Goal: Information Seeking & Learning: Learn about a topic

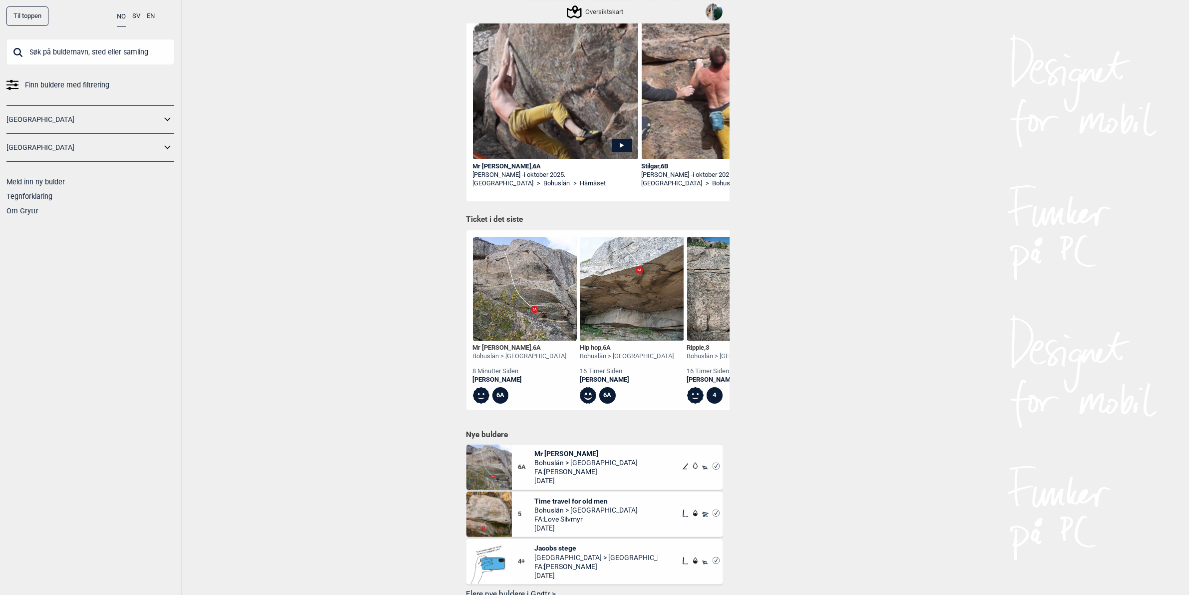
scroll to position [333, 0]
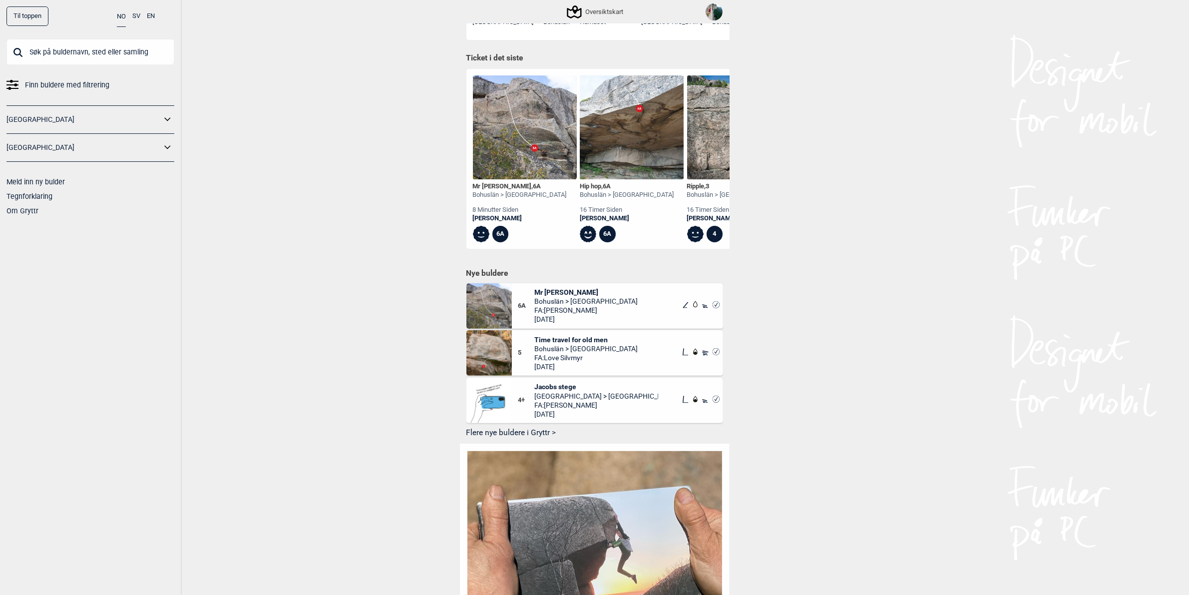
click at [493, 355] on img at bounding box center [488, 352] width 45 height 45
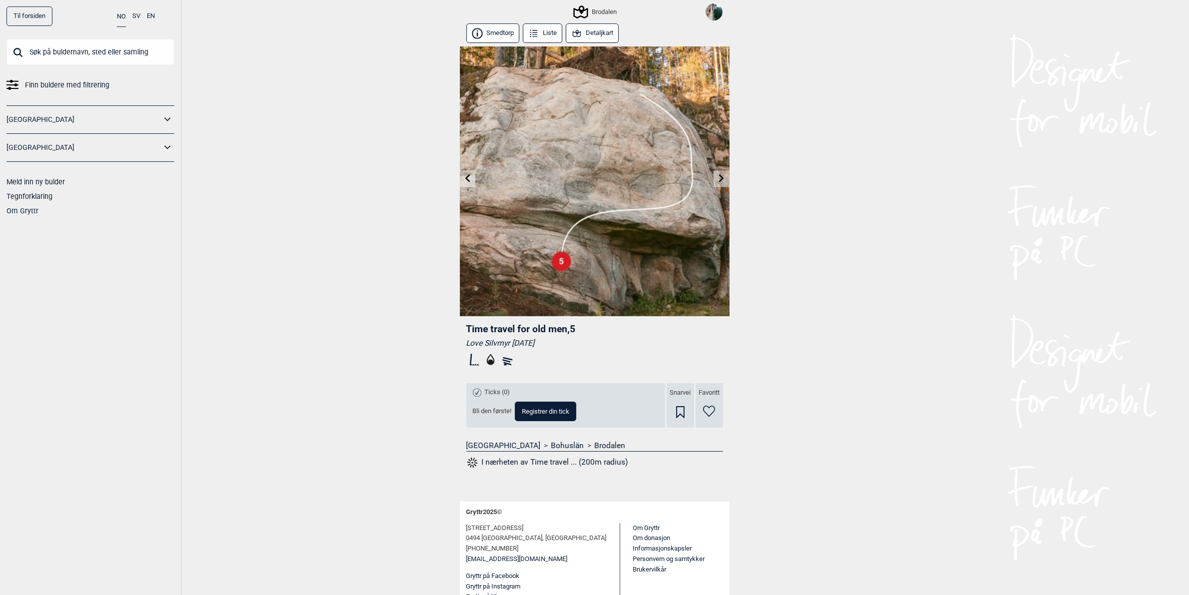
click at [595, 33] on button "Detaljkart" at bounding box center [592, 32] width 53 height 19
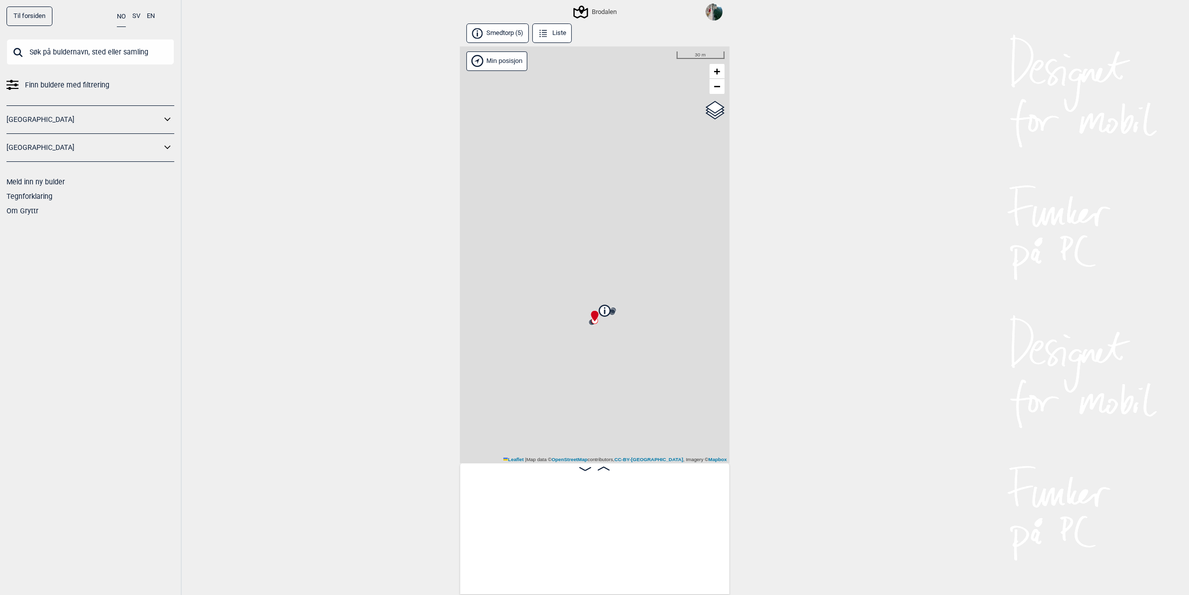
scroll to position [0, 253]
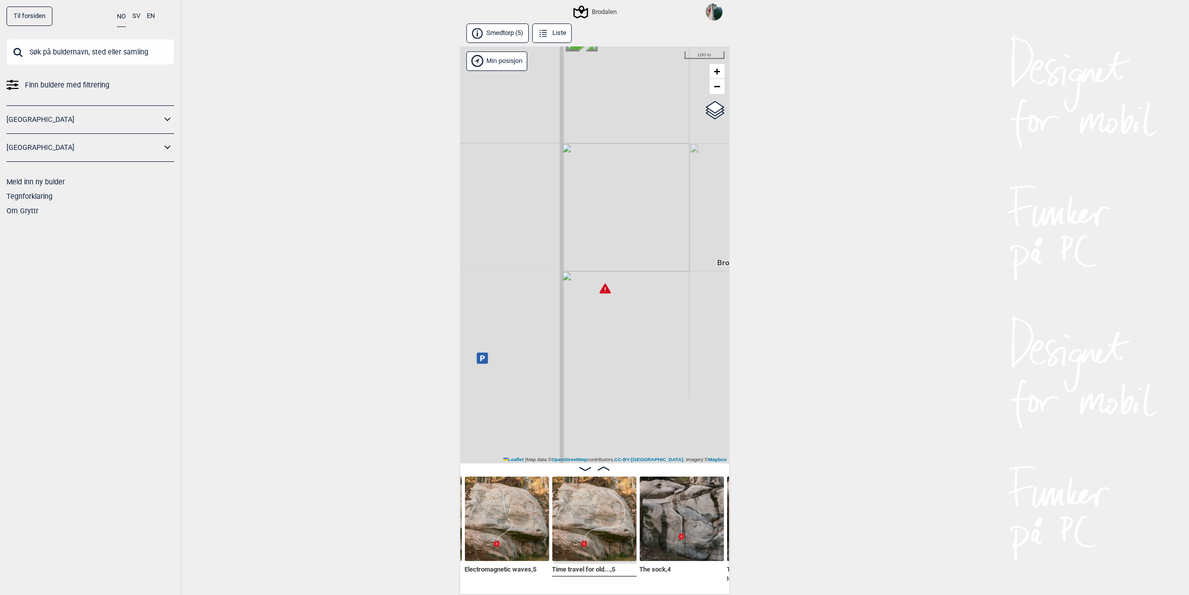
click at [602, 291] on icon at bounding box center [604, 288] width 11 height 10
click at [625, 158] on circle at bounding box center [625, 156] width 6 height 6
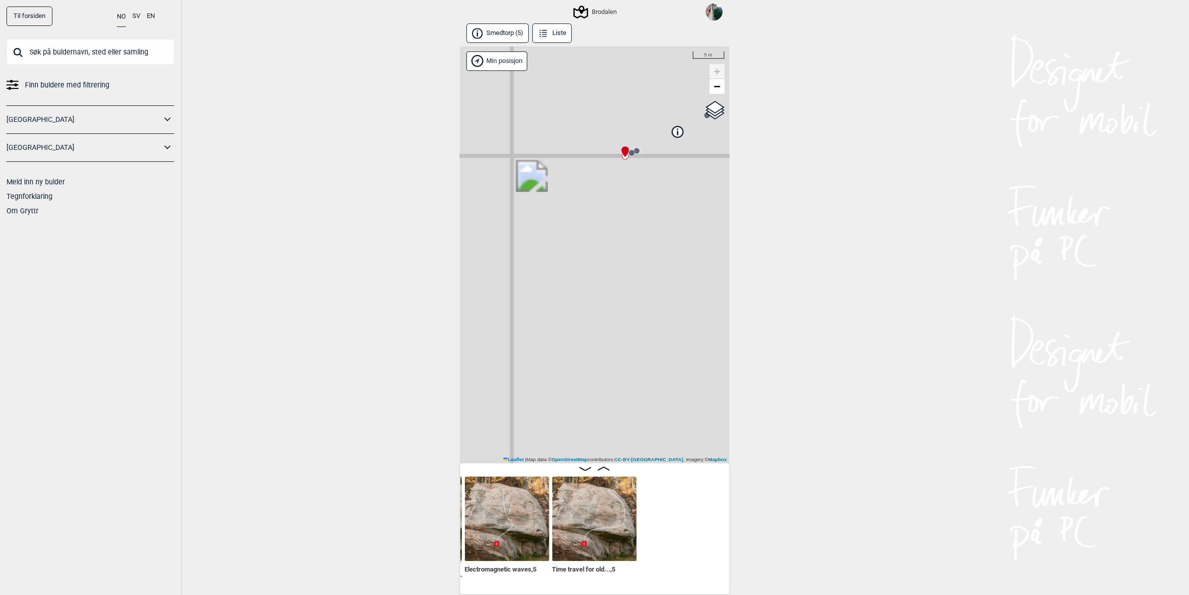
scroll to position [0, 78]
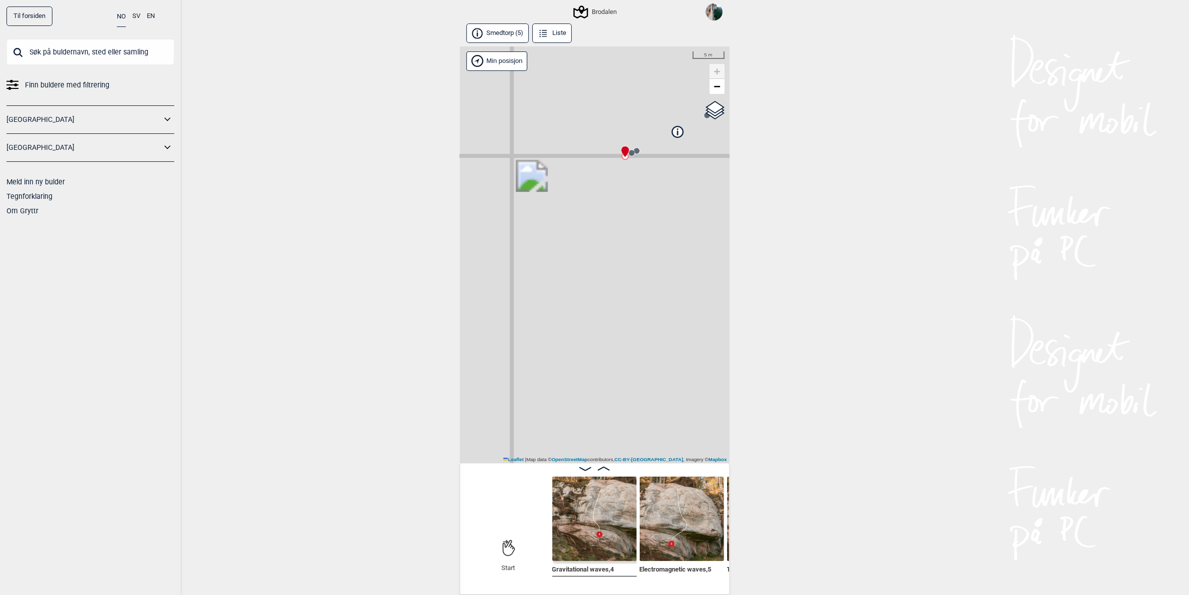
click at [590, 520] on img at bounding box center [594, 518] width 84 height 84
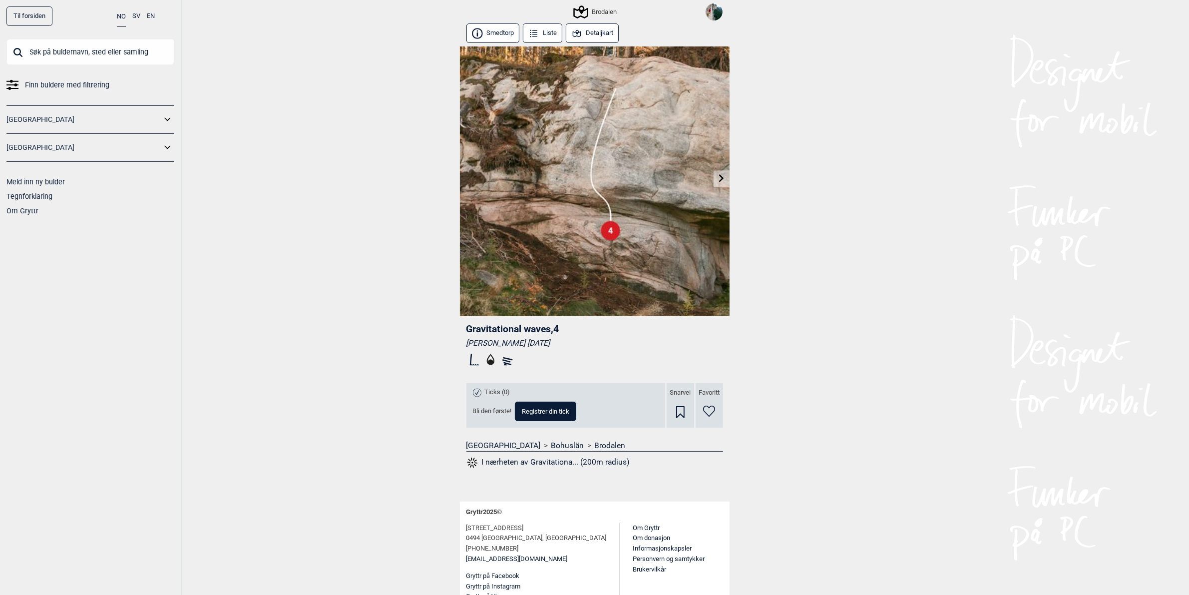
click at [722, 185] on link at bounding box center [721, 178] width 15 height 16
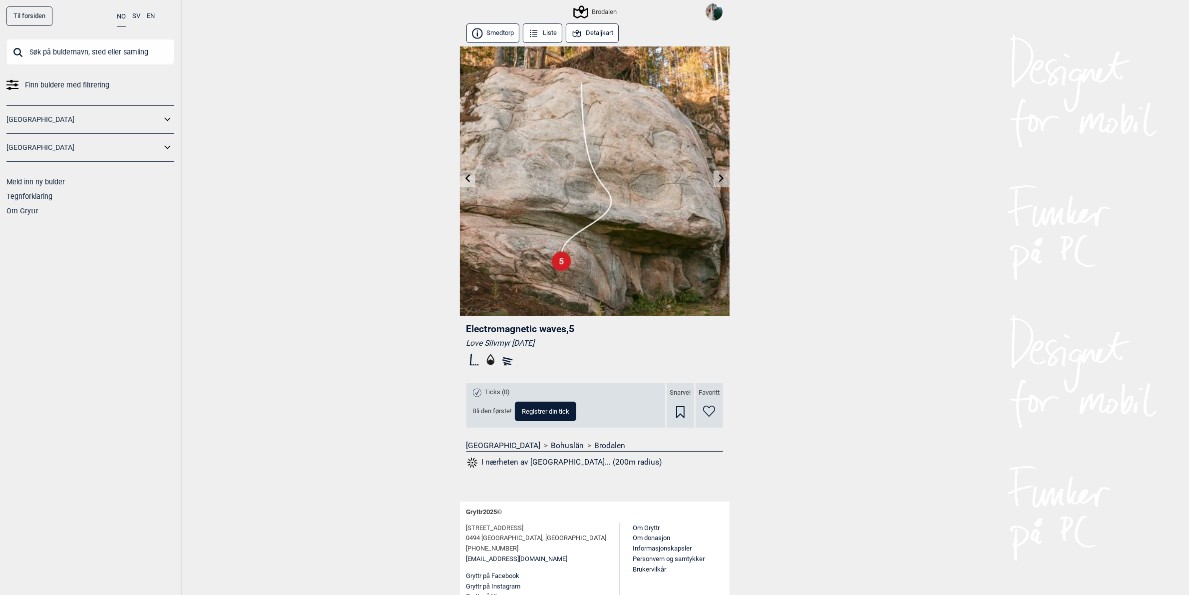
click at [722, 175] on icon at bounding box center [722, 178] width 8 height 8
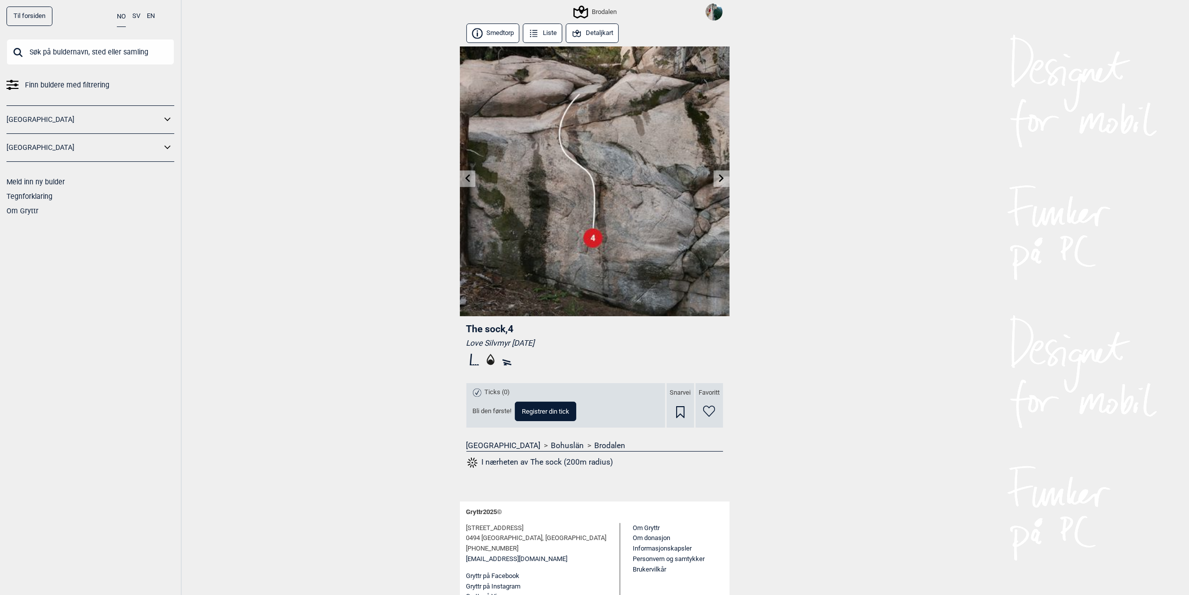
click at [720, 178] on icon at bounding box center [722, 178] width 8 height 8
click at [493, 38] on button "Smedtorp" at bounding box center [492, 32] width 53 height 19
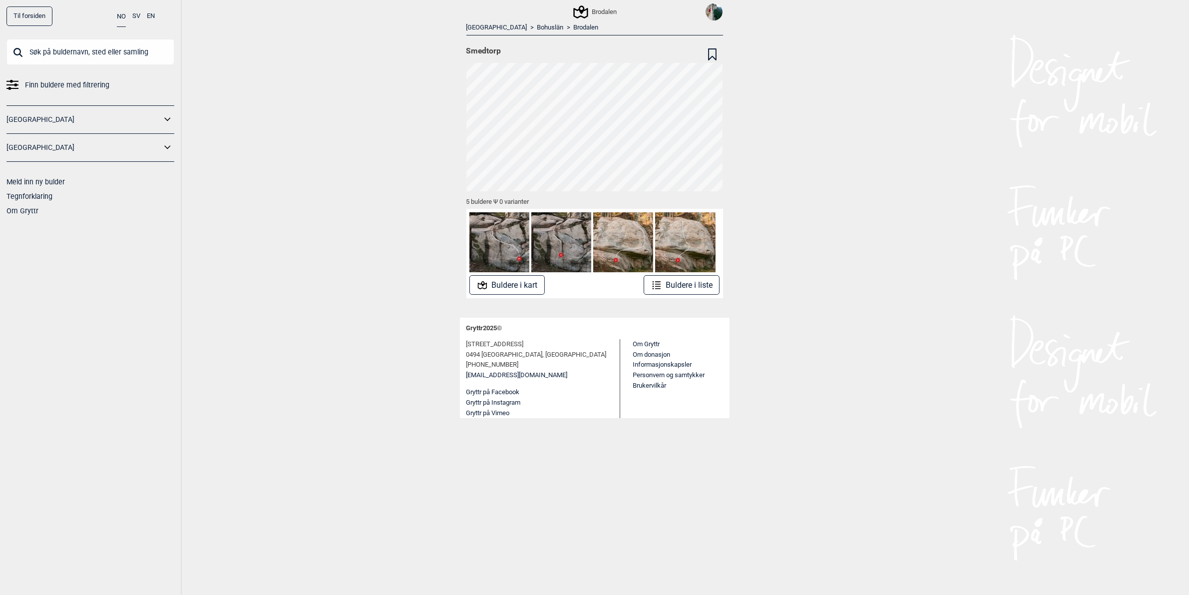
click at [574, 28] on link "Brodalen" at bounding box center [586, 27] width 25 height 8
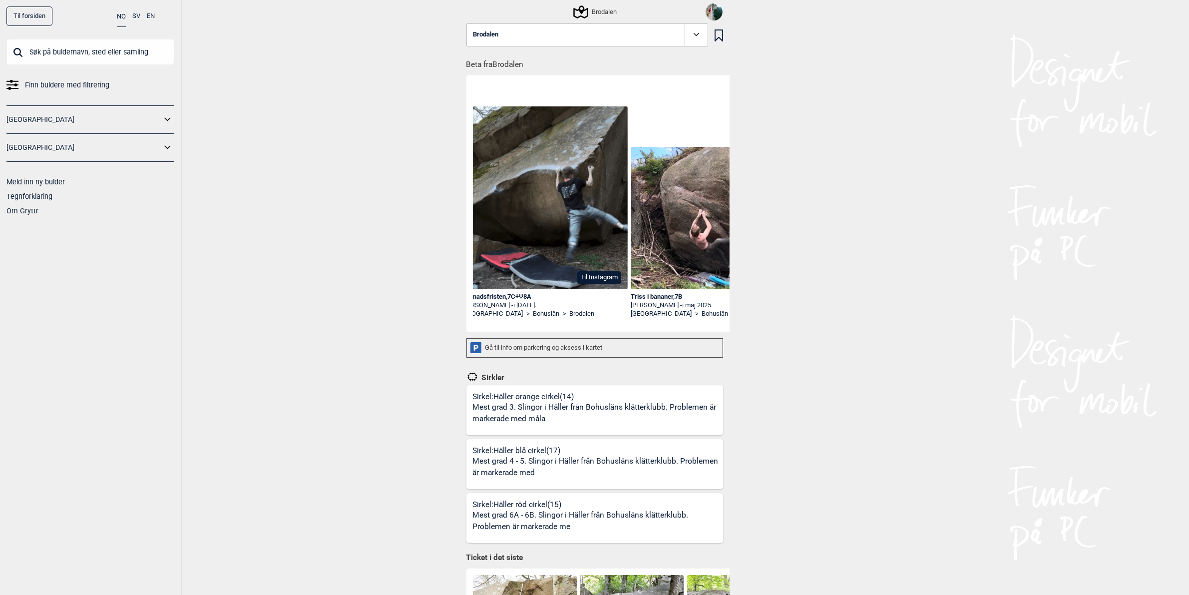
scroll to position [0, 524]
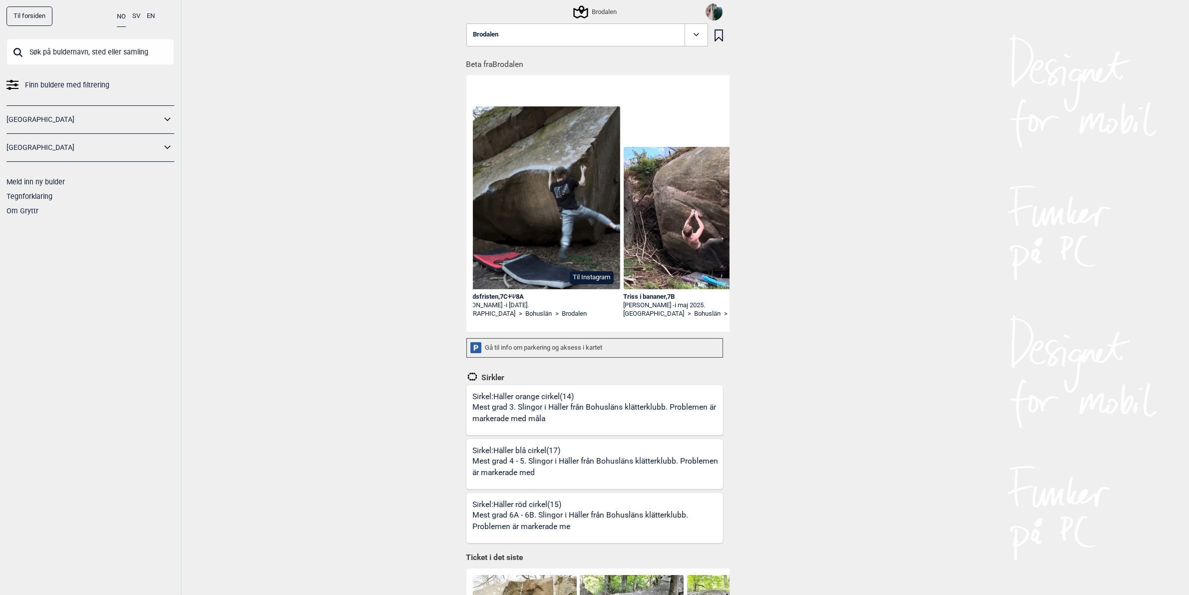
click at [529, 203] on img at bounding box center [538, 197] width 166 height 183
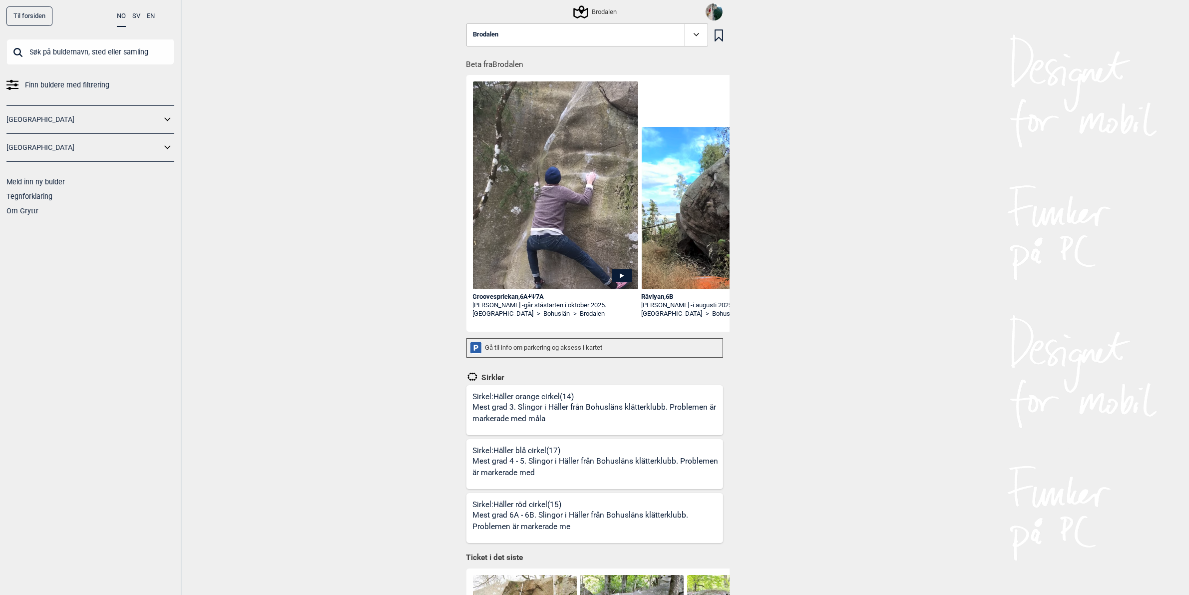
click at [694, 36] on icon at bounding box center [696, 34] width 11 height 11
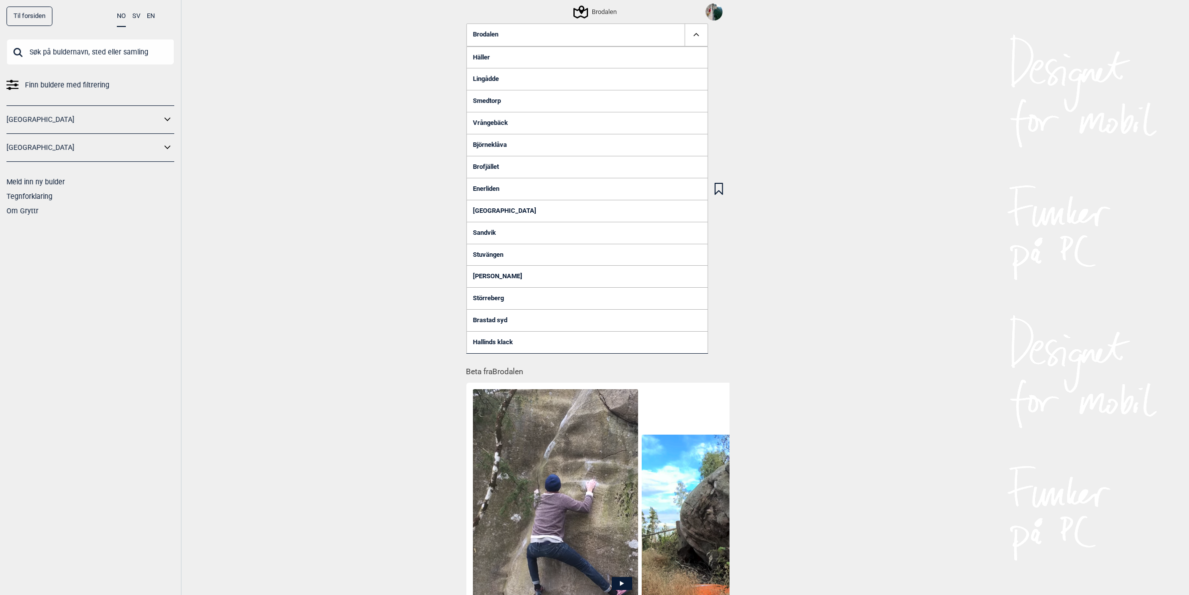
click at [497, 81] on link "Lingådde" at bounding box center [587, 79] width 242 height 22
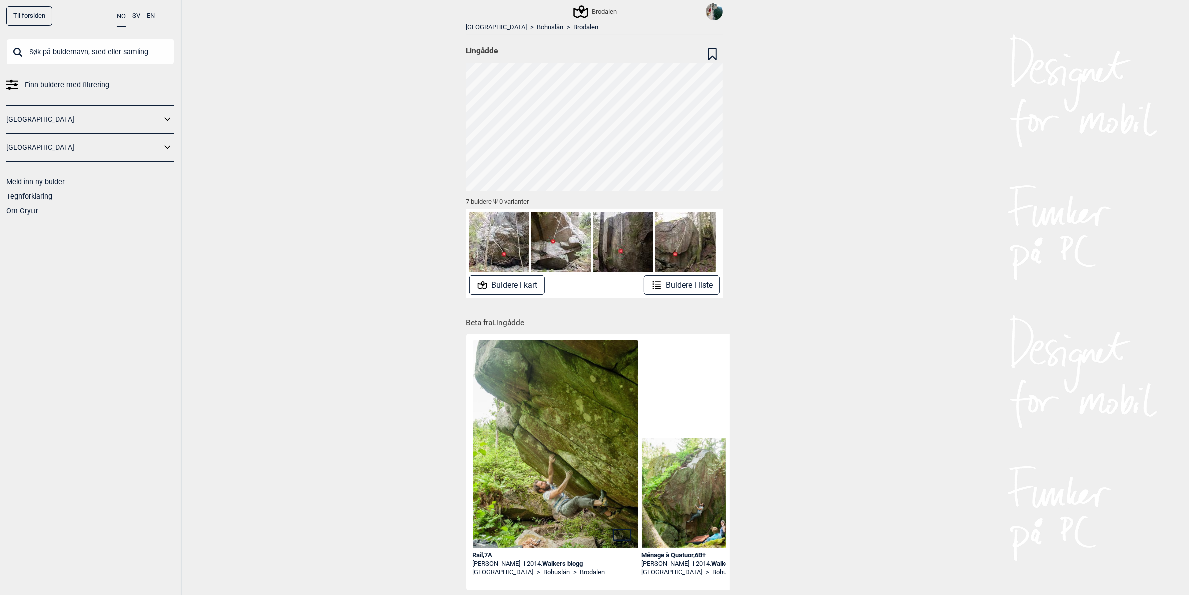
click at [531, 288] on button "Buldere i kart" at bounding box center [506, 284] width 75 height 19
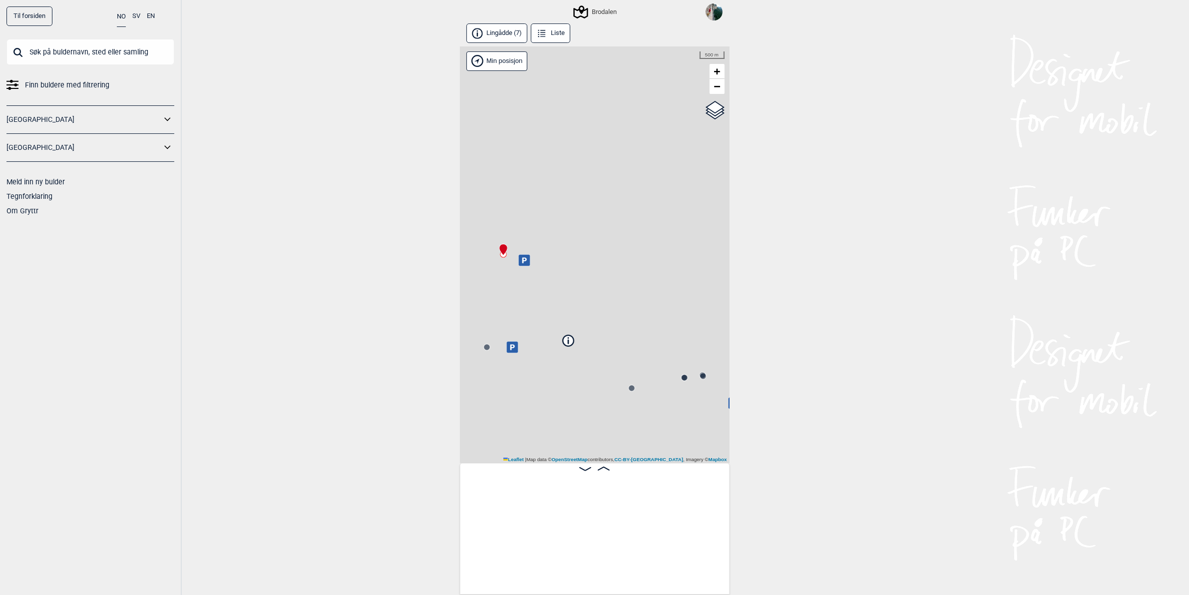
scroll to position [0, 78]
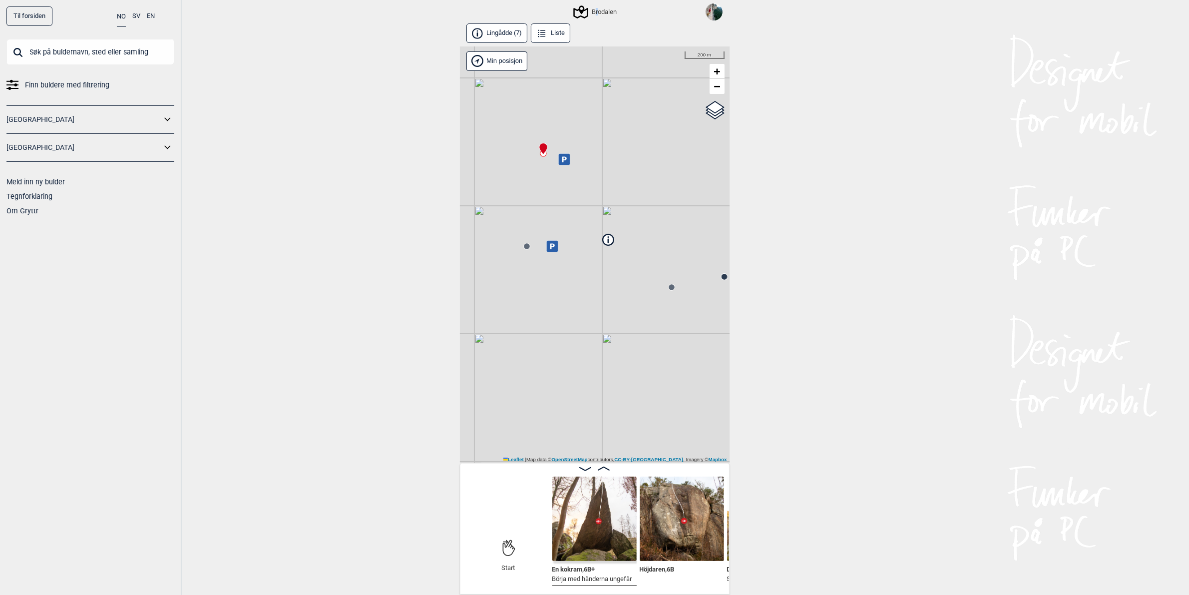
click at [597, 11] on div "Brodalen" at bounding box center [596, 12] width 42 height 12
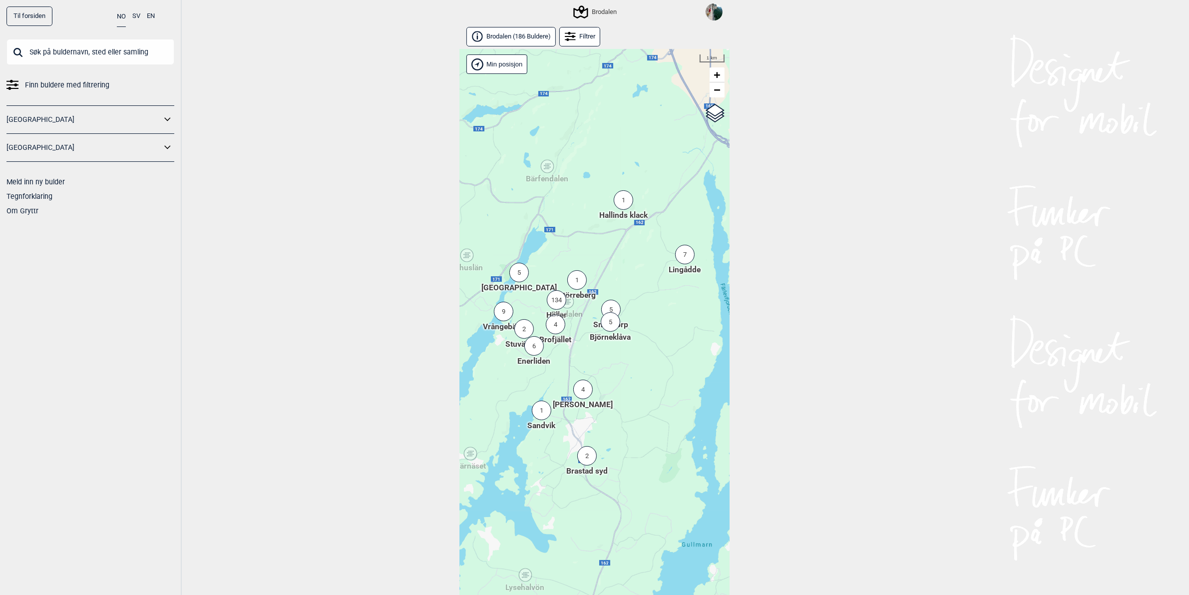
click at [620, 208] on div "1" at bounding box center [623, 199] width 19 height 19
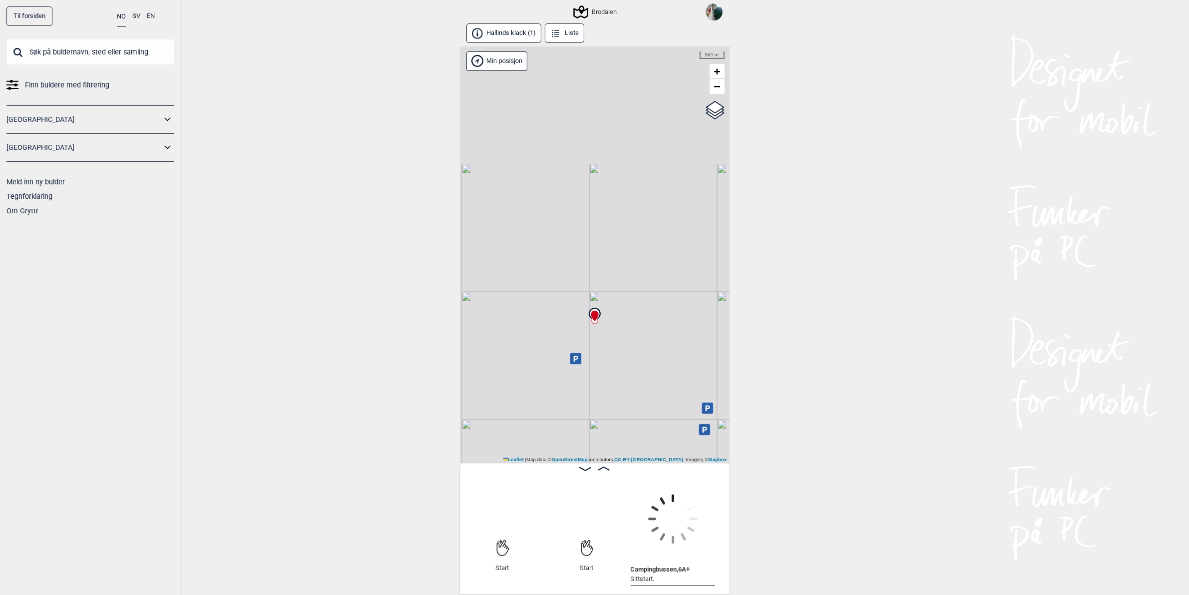
scroll to position [0, 78]
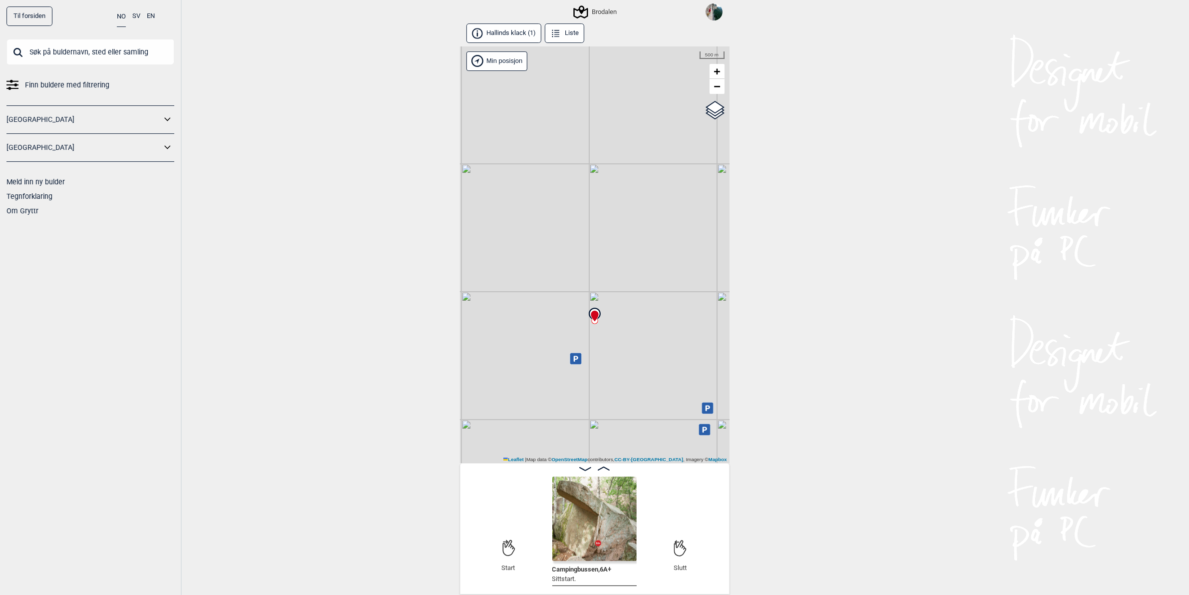
click at [598, 7] on div "Brodalen" at bounding box center [596, 12] width 42 height 12
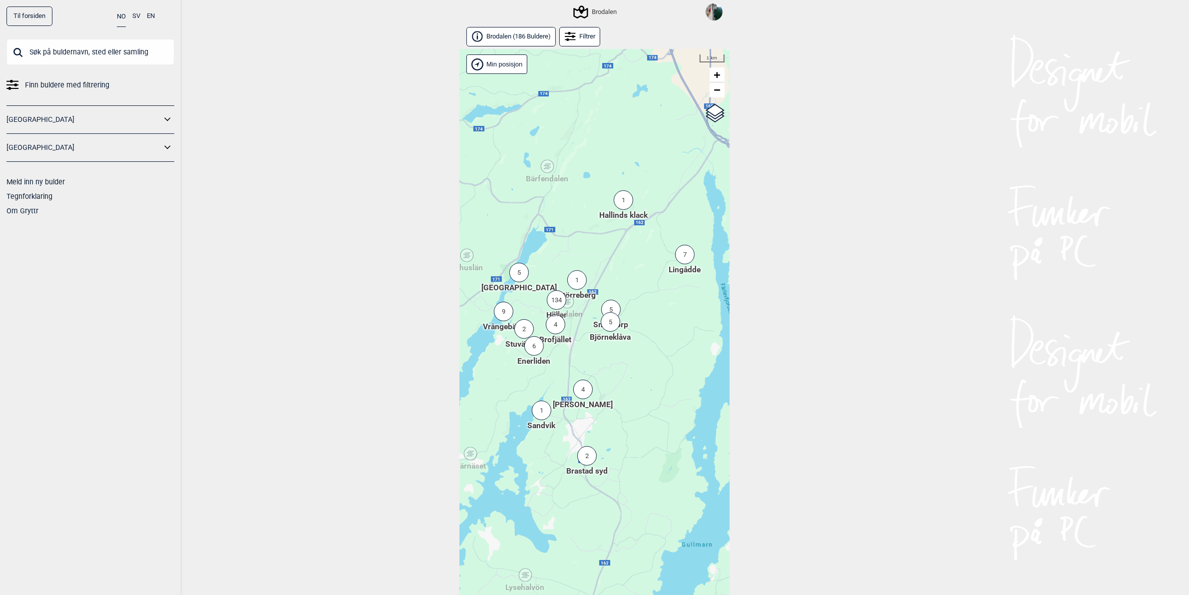
click at [539, 410] on div "1" at bounding box center [541, 409] width 19 height 19
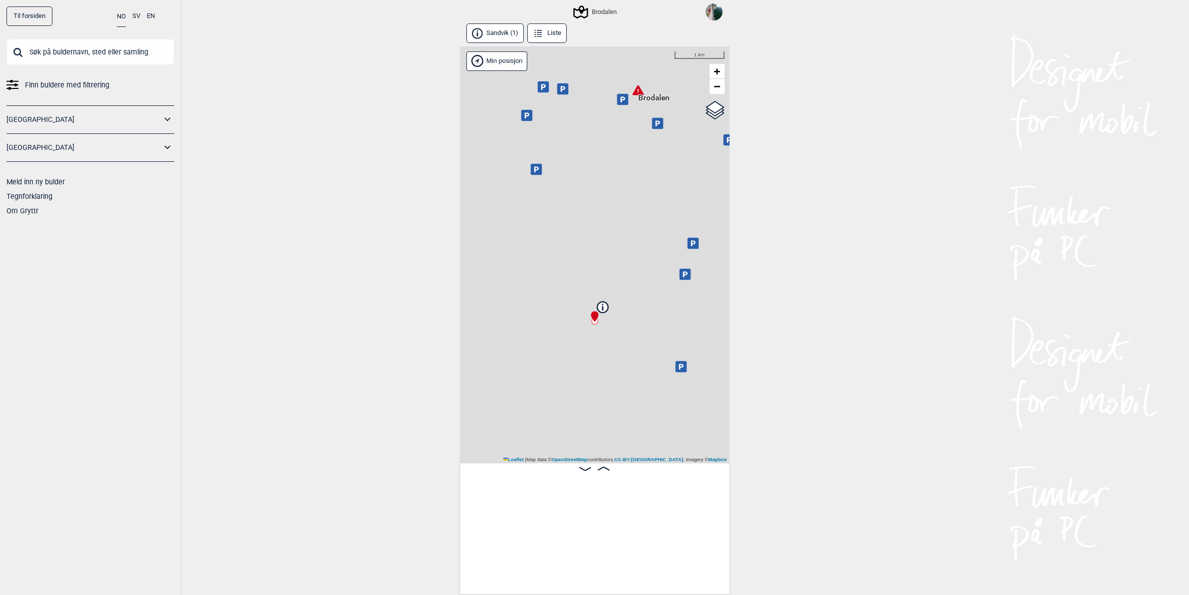
scroll to position [0, 78]
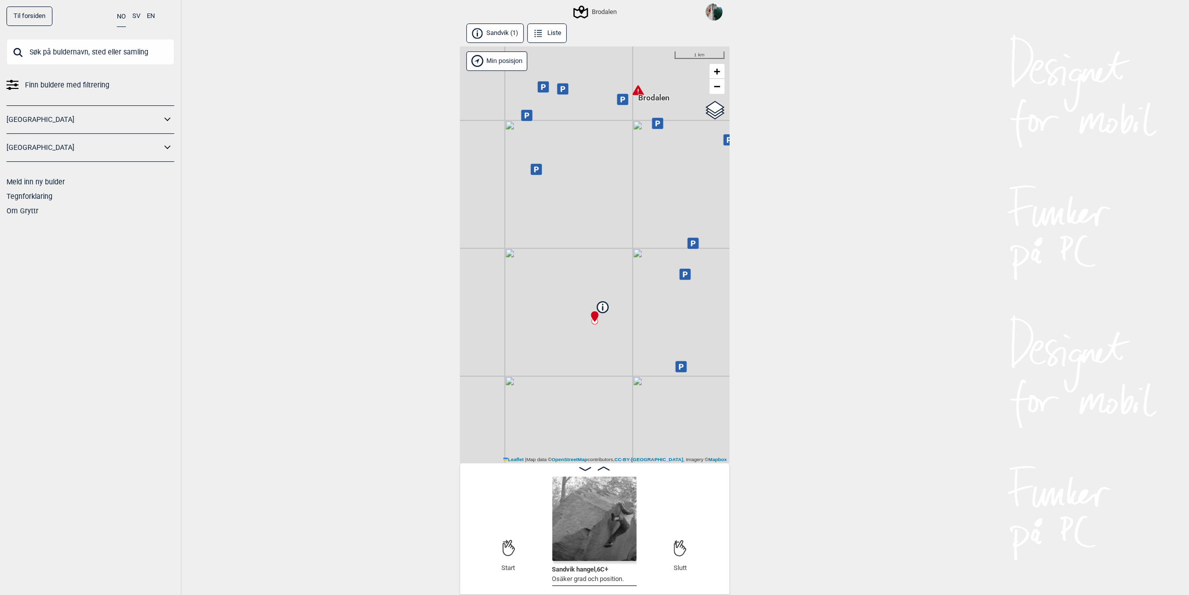
click at [604, 15] on div "Brodalen" at bounding box center [596, 12] width 42 height 12
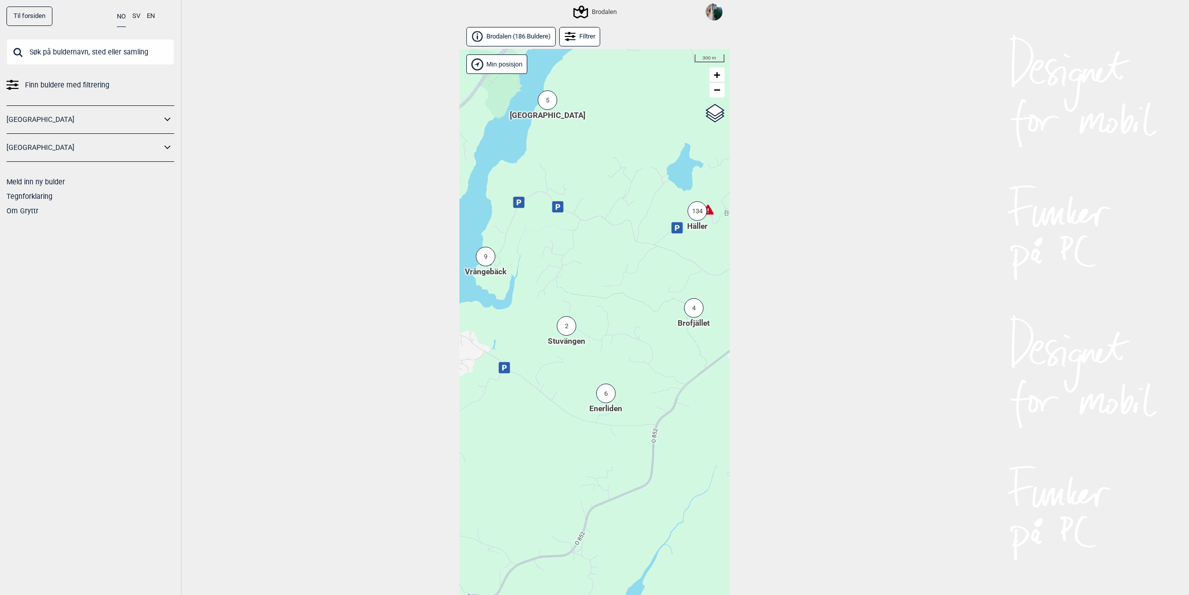
drag, startPoint x: 503, startPoint y: 240, endPoint x: 581, endPoint y: 275, distance: 85.1
click at [585, 276] on div "Hallingdal Stange [GEOGRAPHIC_DATA] syd [GEOGRAPHIC_DATA] og omegn [GEOGRAPHIC_…" at bounding box center [595, 333] width 270 height 568
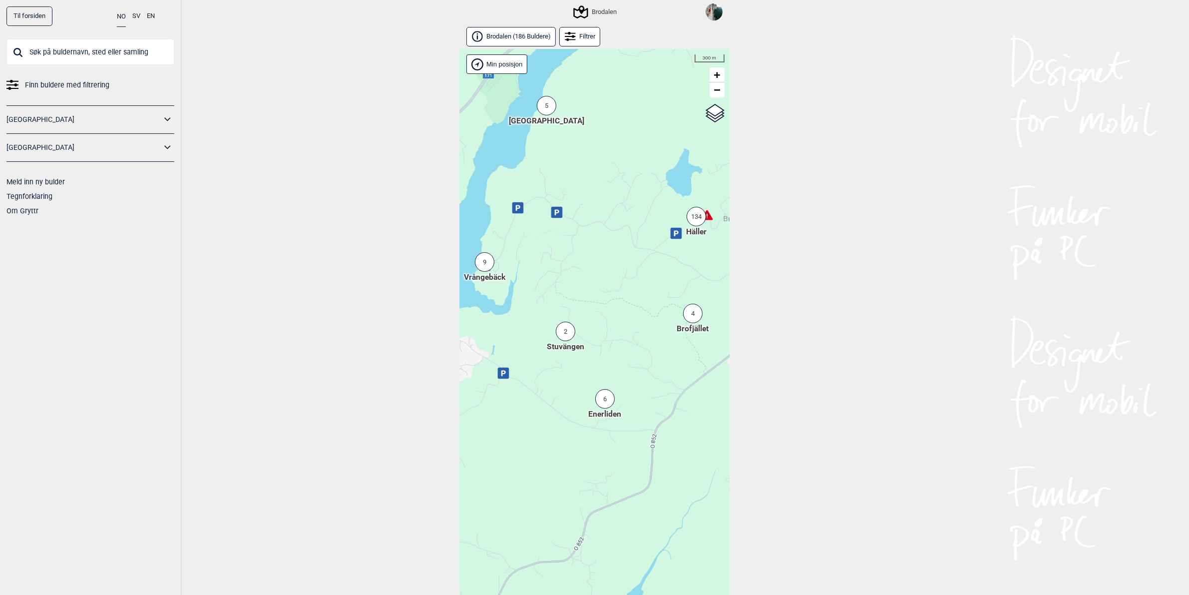
click at [693, 316] on div "4" at bounding box center [692, 313] width 19 height 19
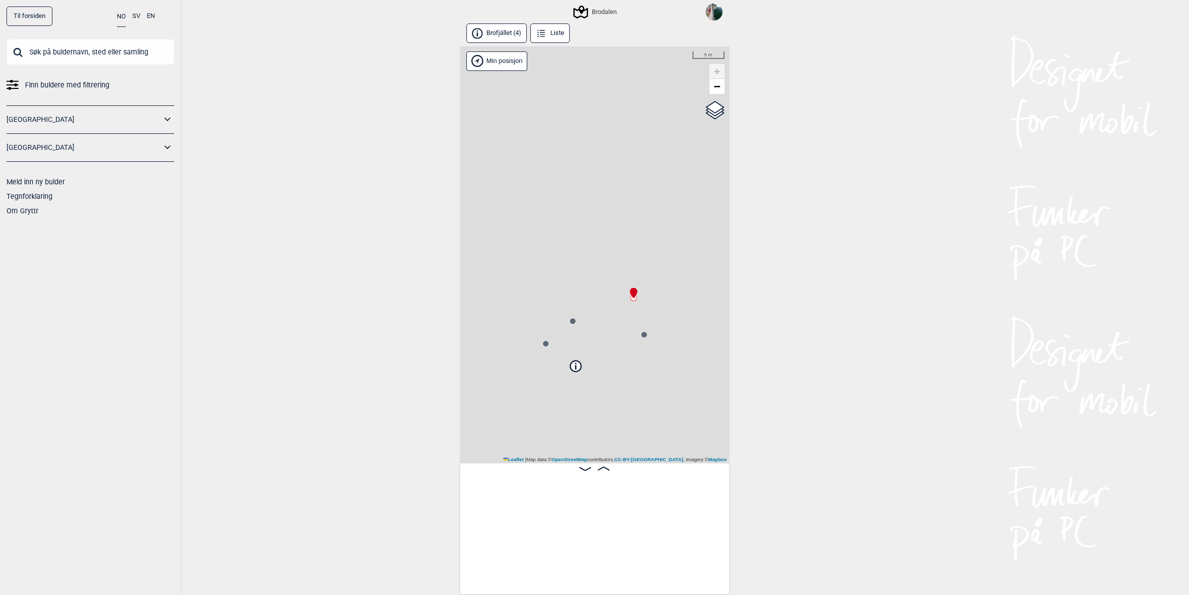
scroll to position [0, 78]
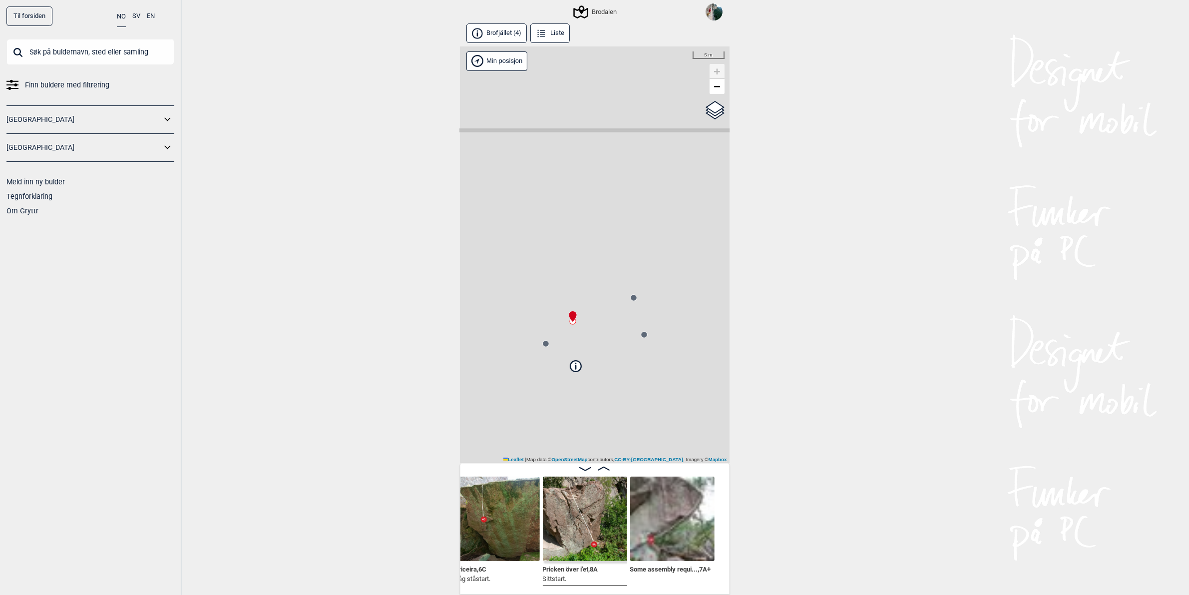
scroll to position [0, 265]
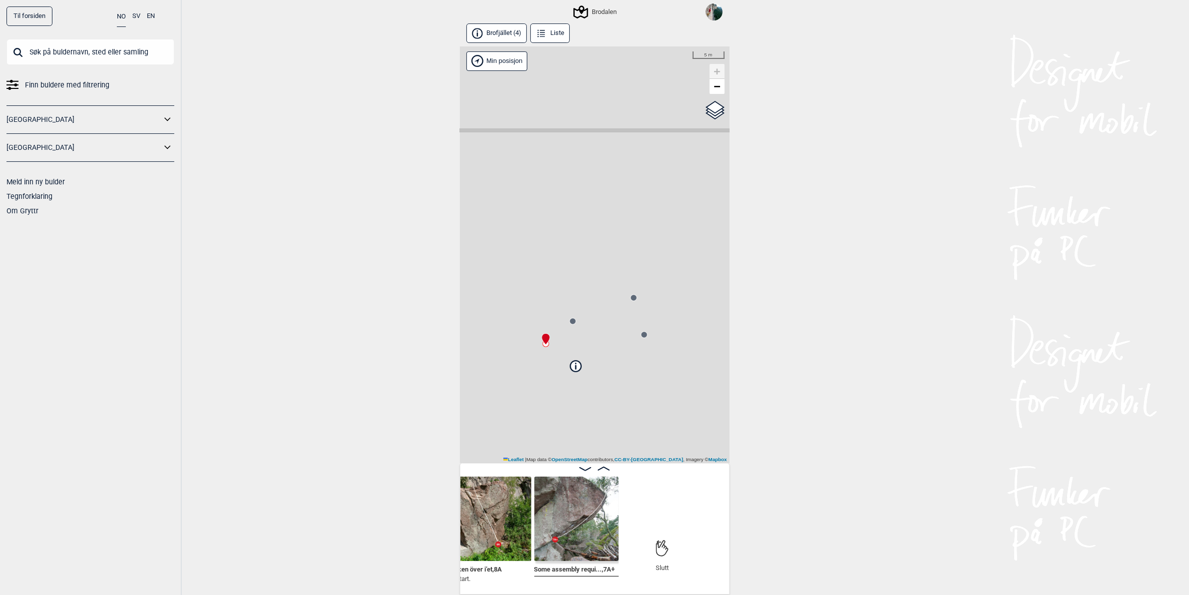
scroll to position [0, 418]
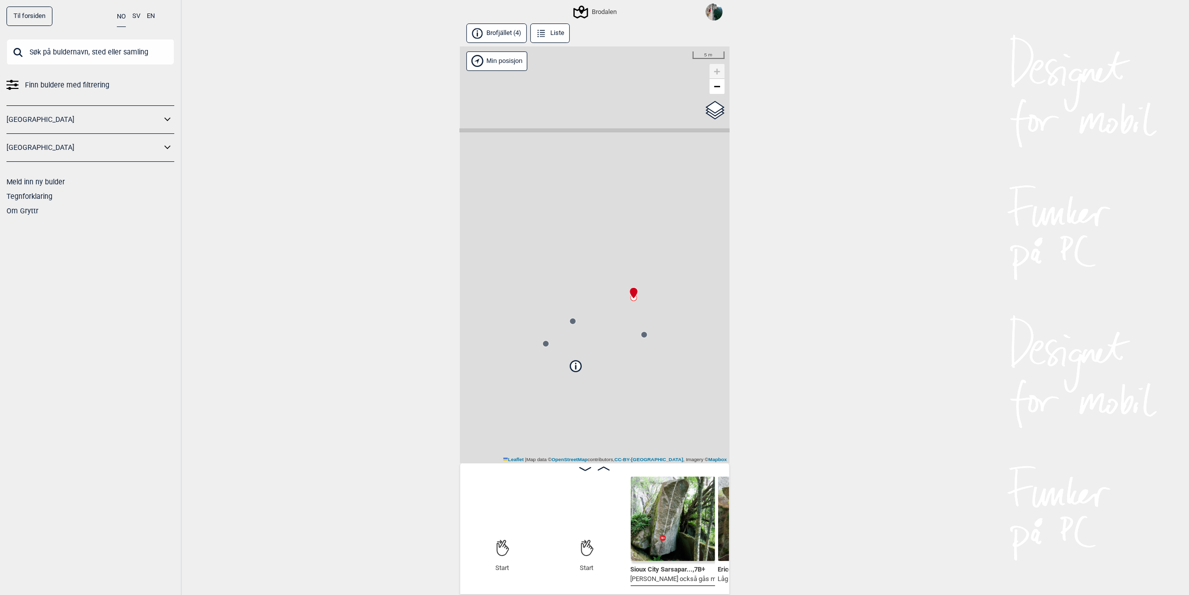
click at [595, 8] on div "Brodalen" at bounding box center [596, 12] width 42 height 12
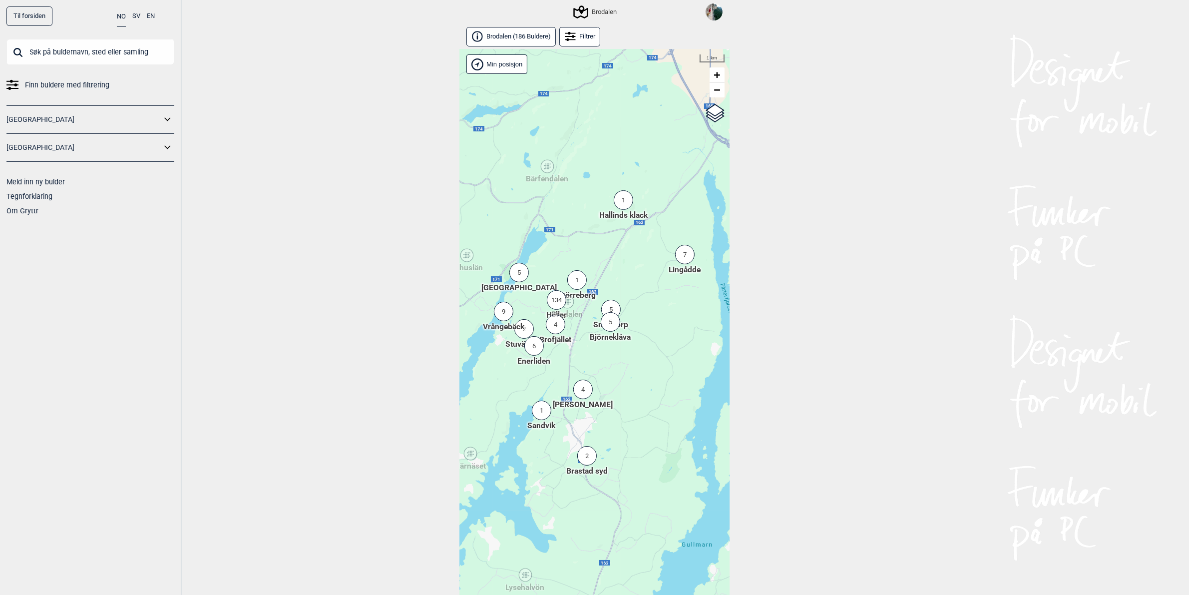
click at [505, 320] on div "9" at bounding box center [503, 311] width 19 height 19
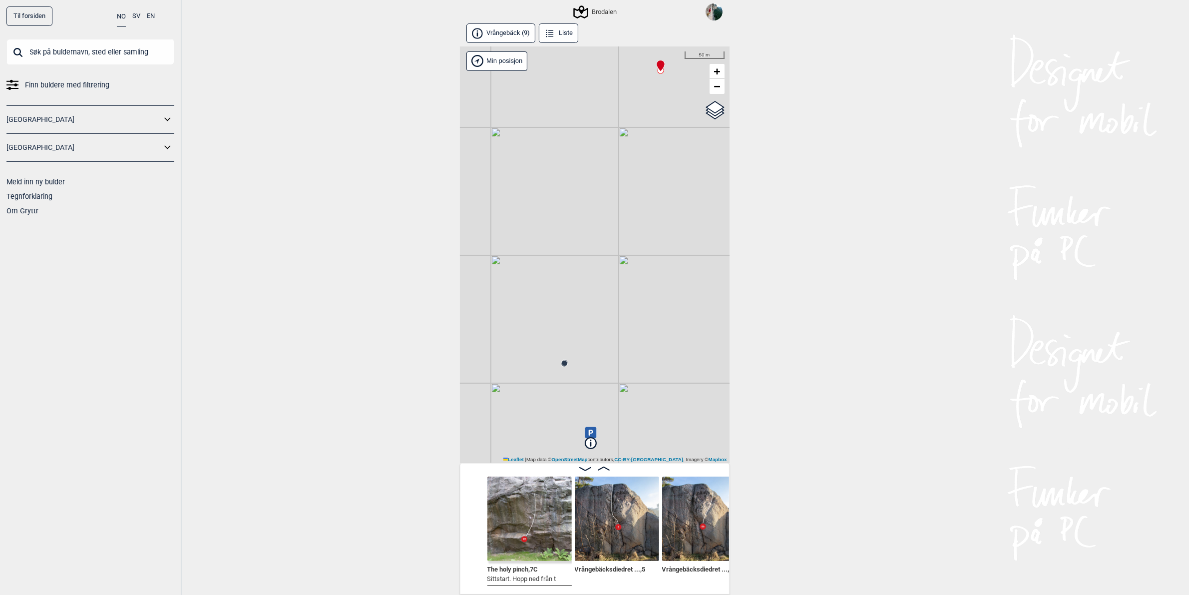
scroll to position [0, 149]
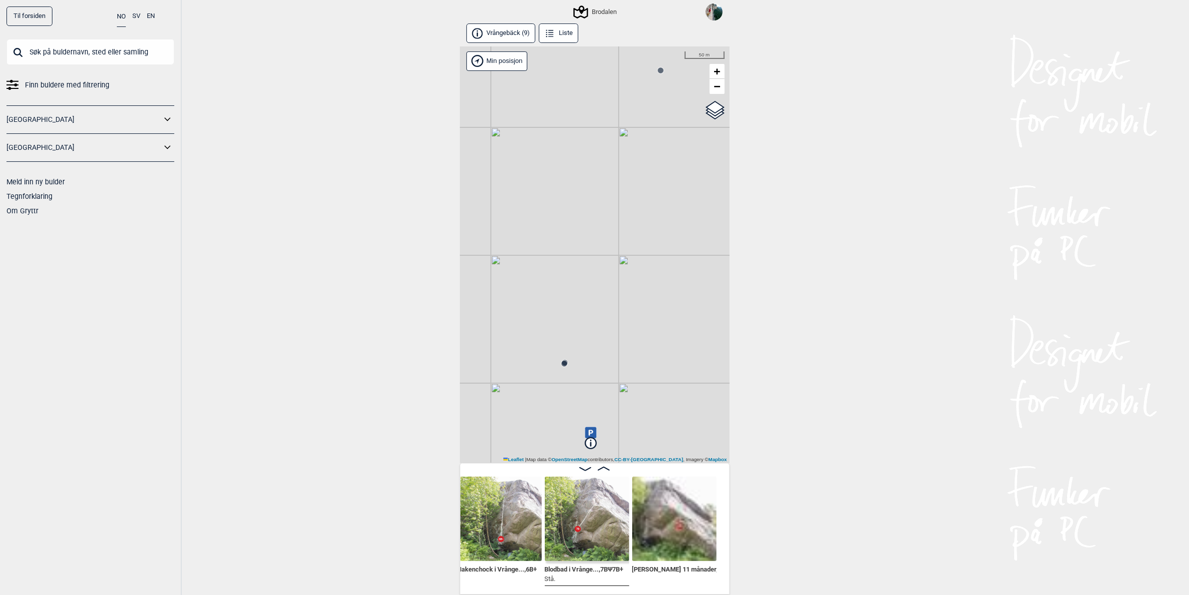
scroll to position [0, 767]
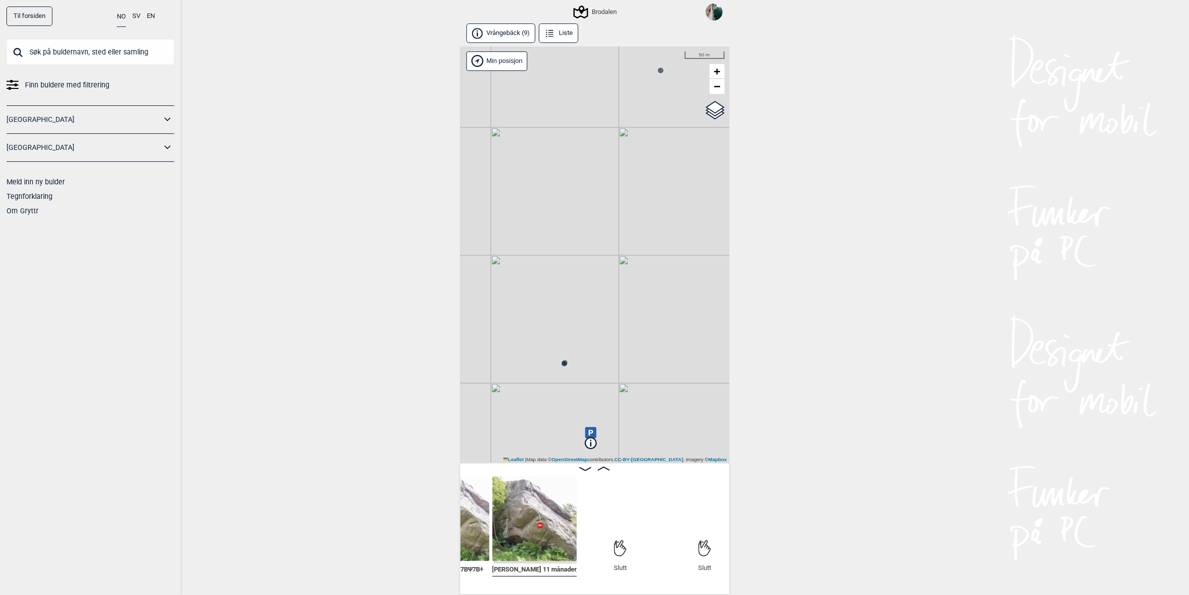
scroll to position [0, 855]
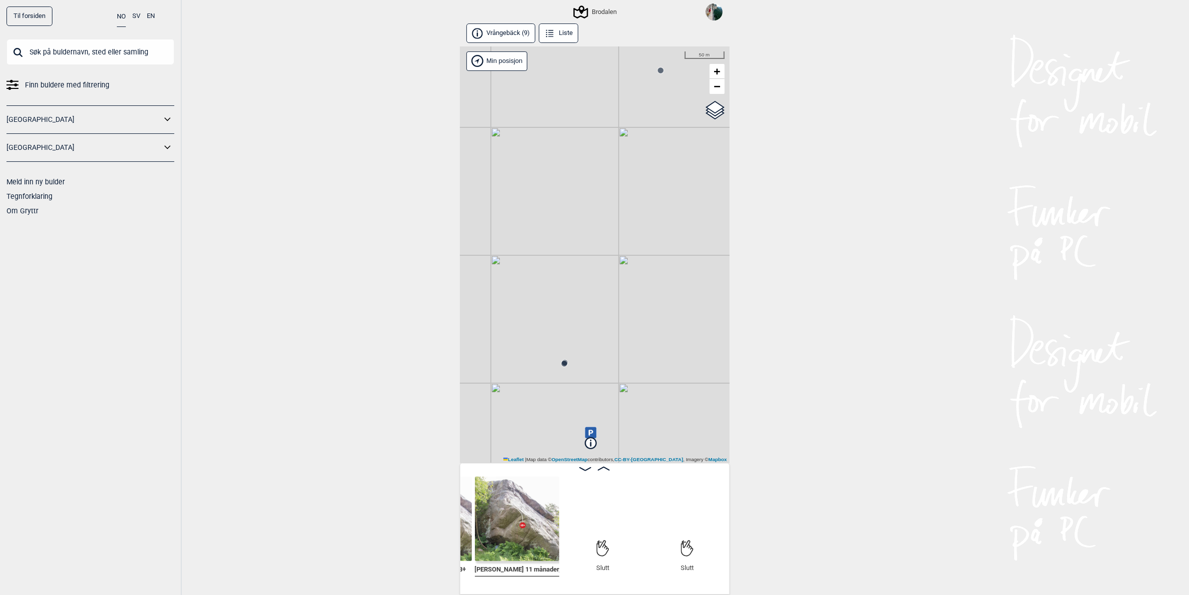
click at [590, 10] on div "Brodalen" at bounding box center [596, 12] width 42 height 12
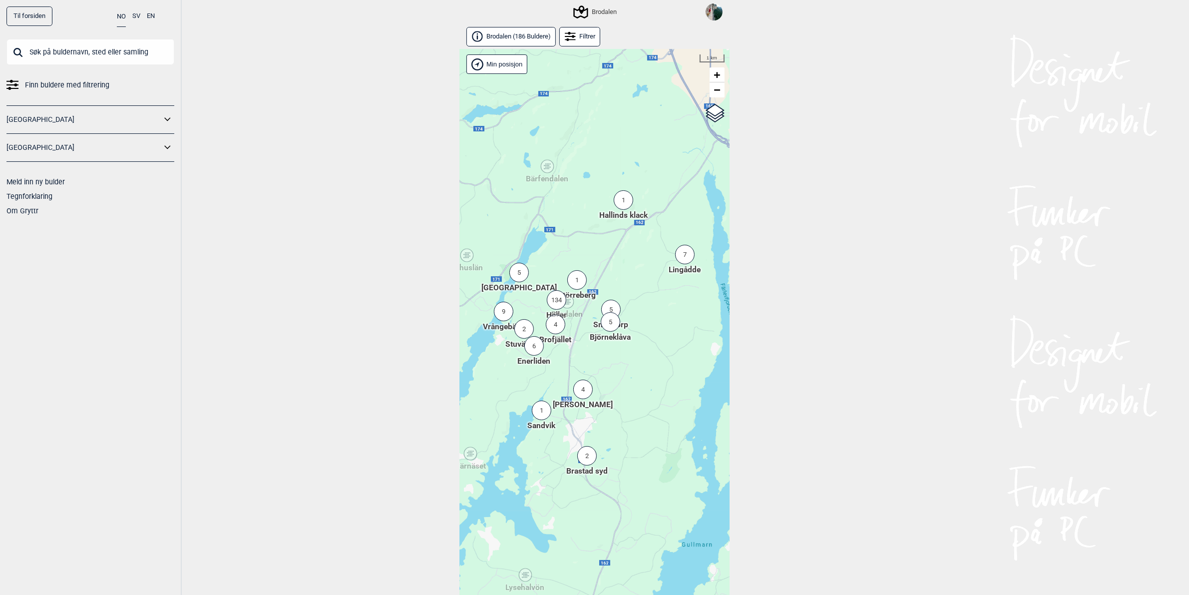
click at [169, 153] on icon at bounding box center [167, 147] width 13 height 14
click at [168, 166] on icon at bounding box center [167, 165] width 13 height 14
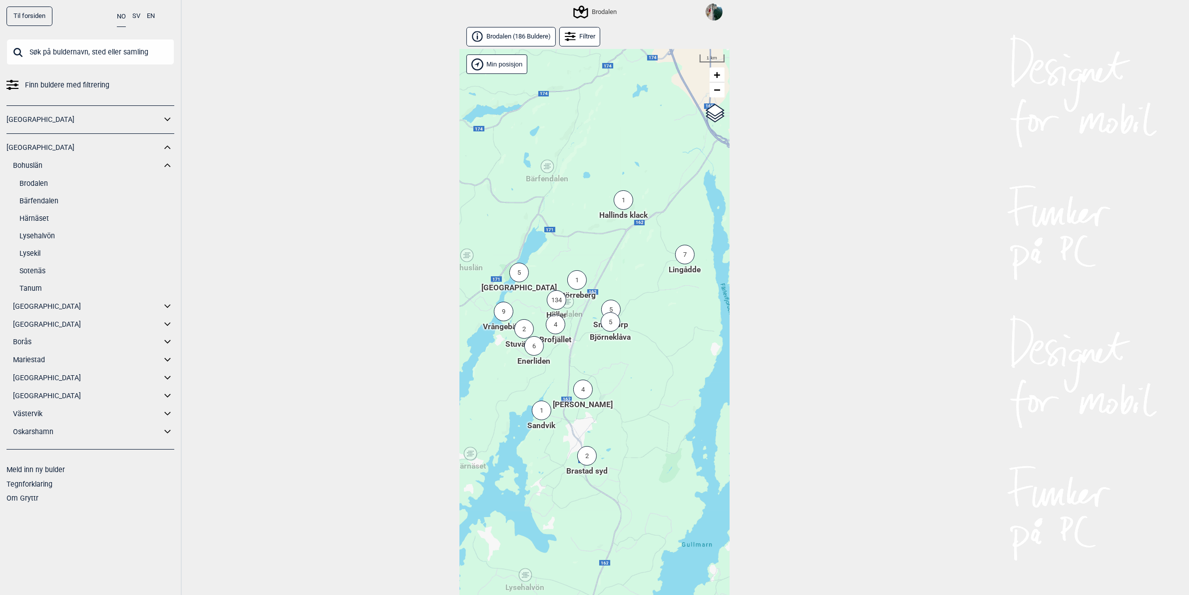
click at [32, 236] on link "Lysehalvön" at bounding box center [96, 236] width 155 height 14
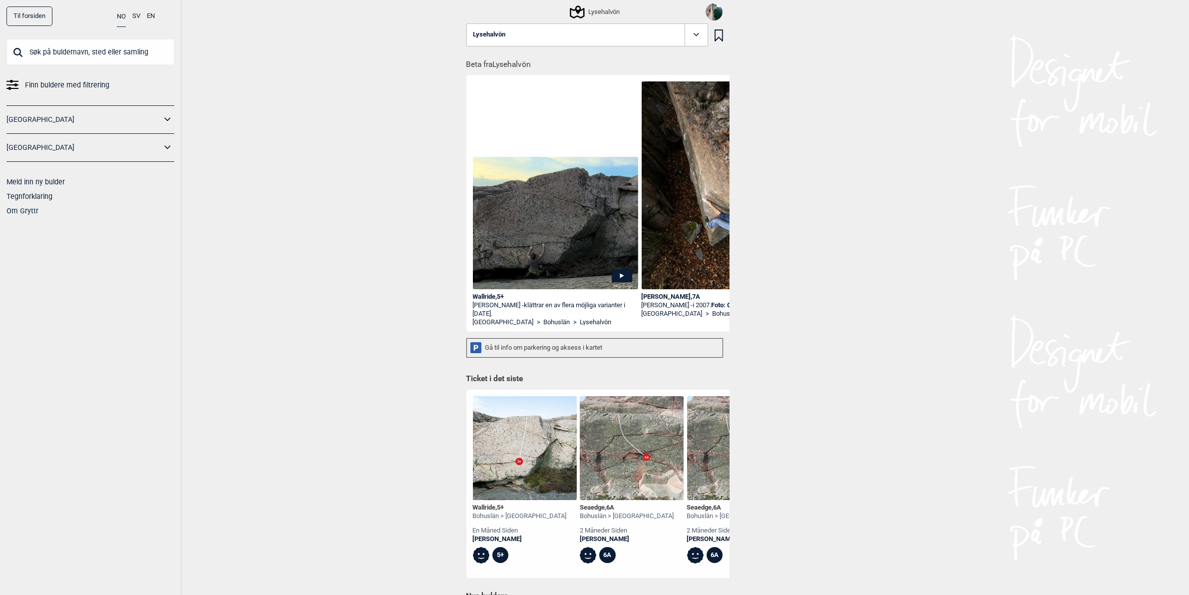
click at [604, 9] on div "Lysehalvön" at bounding box center [595, 12] width 48 height 12
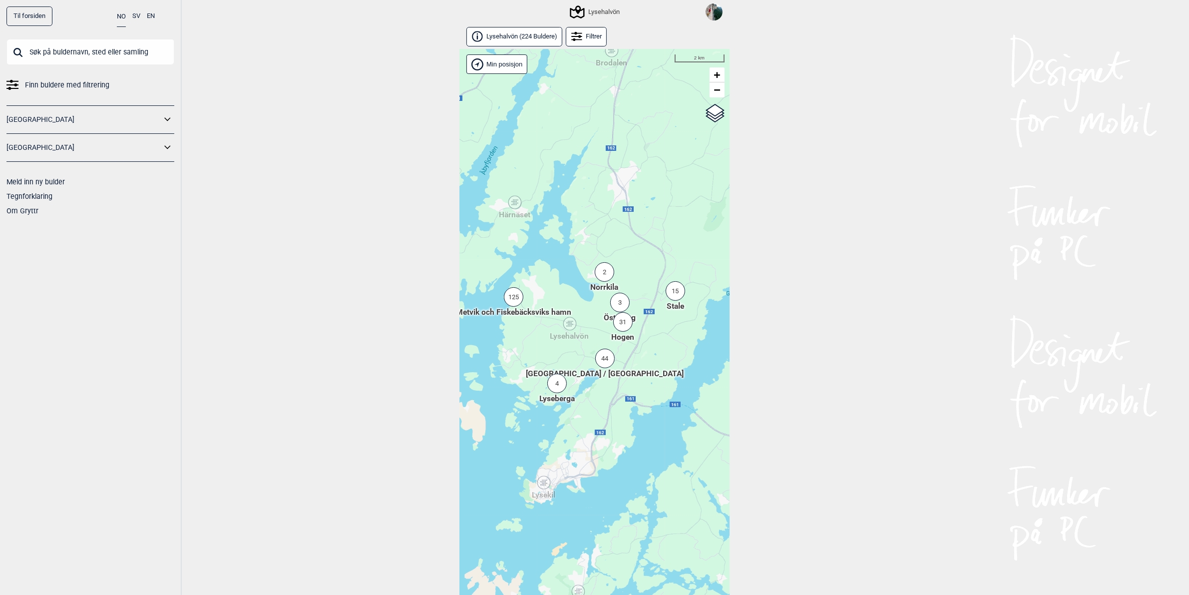
click at [558, 388] on div "4" at bounding box center [556, 383] width 19 height 19
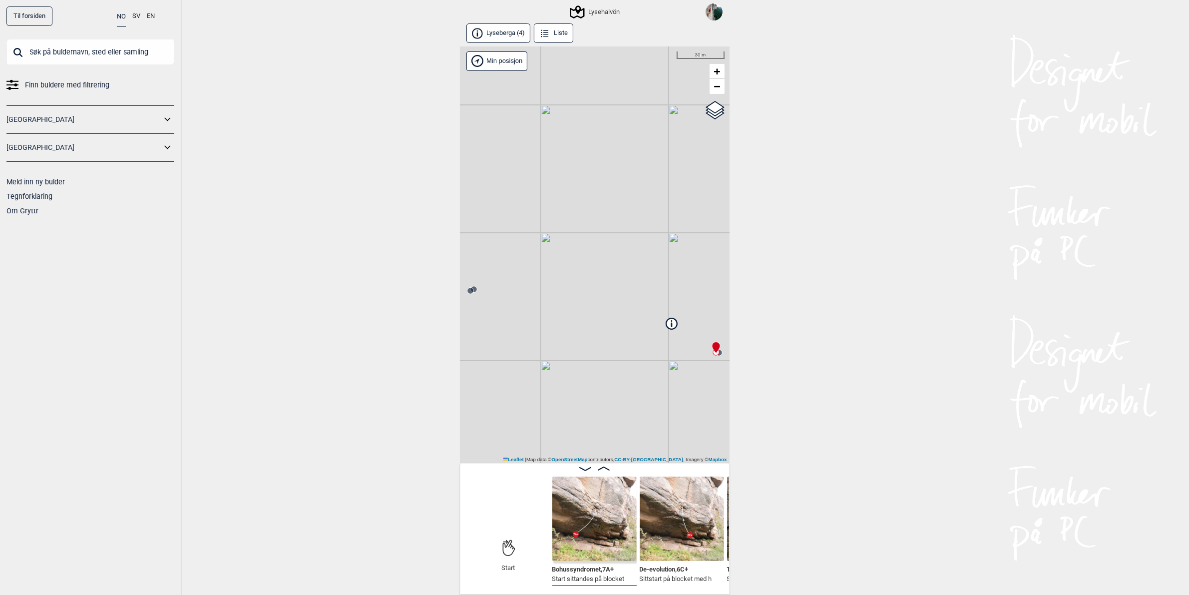
scroll to position [1, 0]
click at [592, 507] on img at bounding box center [594, 517] width 84 height 84
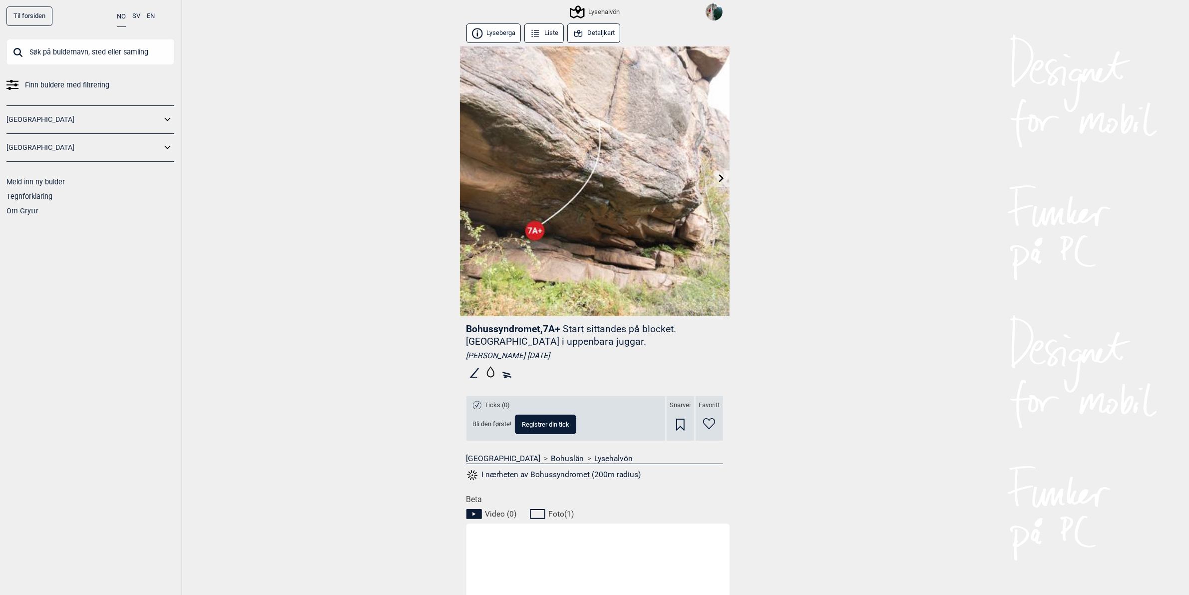
click at [726, 178] on link at bounding box center [721, 178] width 15 height 16
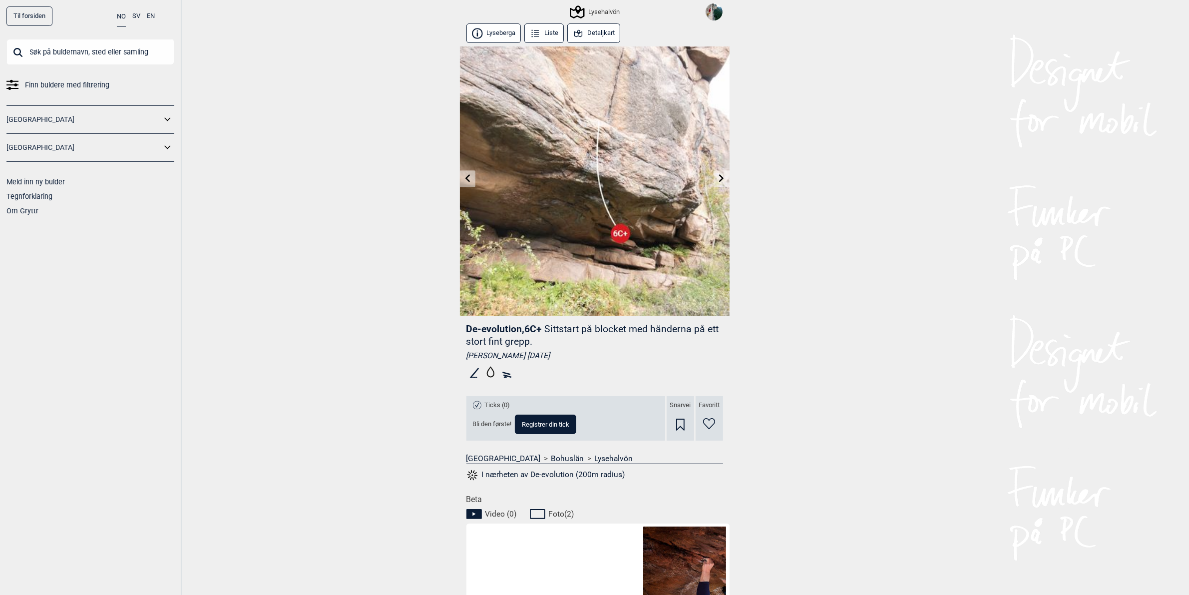
click at [727, 176] on link at bounding box center [721, 178] width 15 height 16
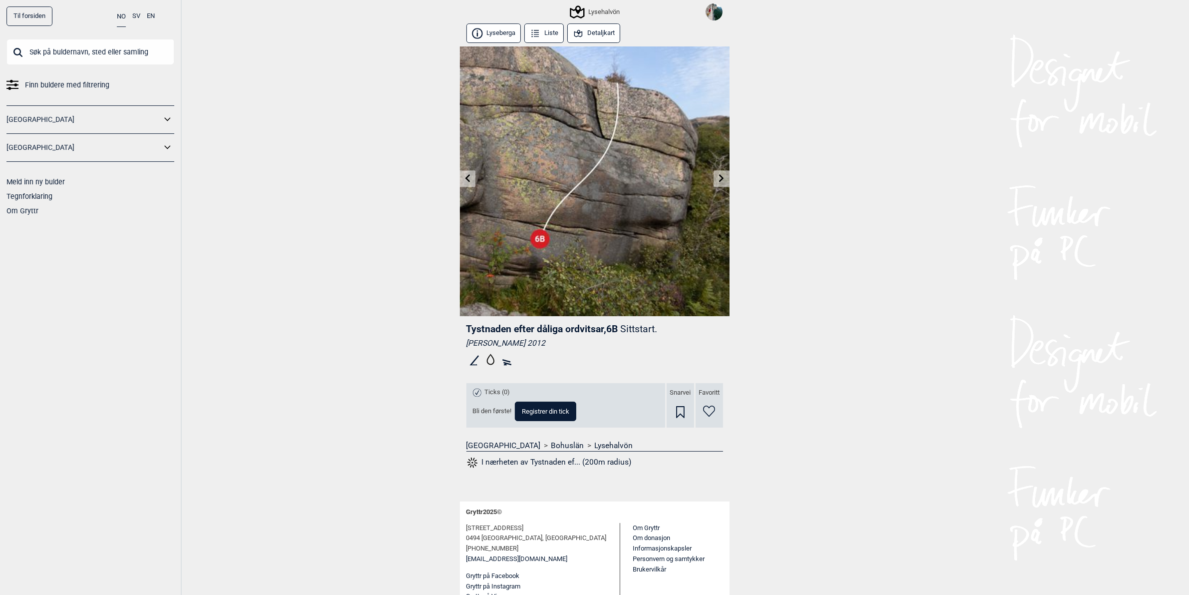
click at [727, 176] on link at bounding box center [721, 178] width 15 height 16
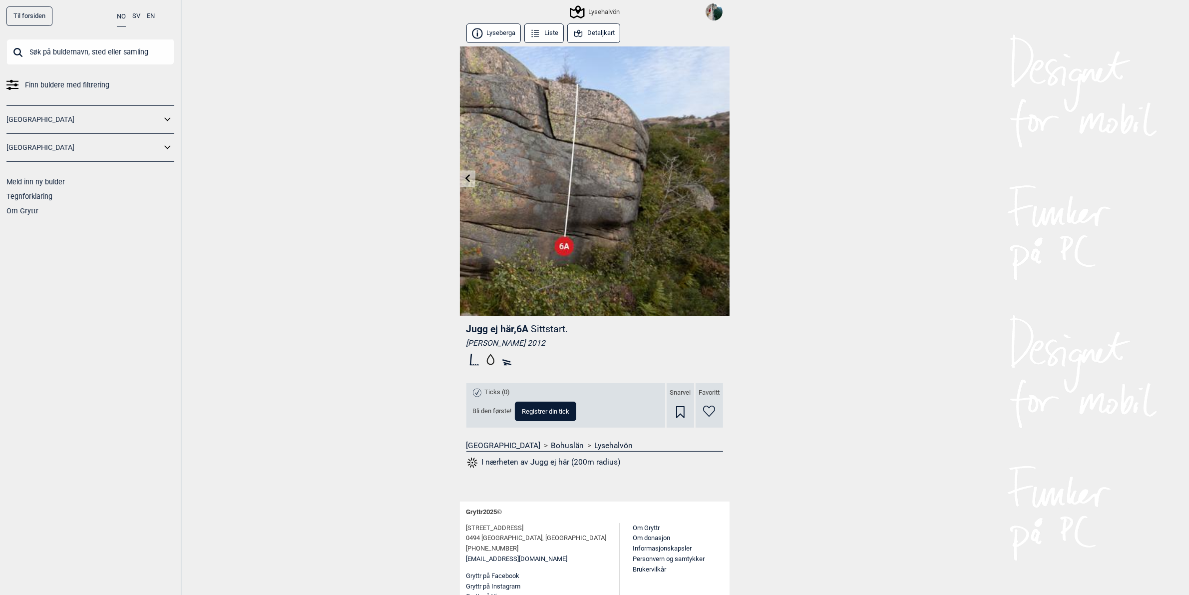
click at [462, 177] on link at bounding box center [467, 178] width 15 height 16
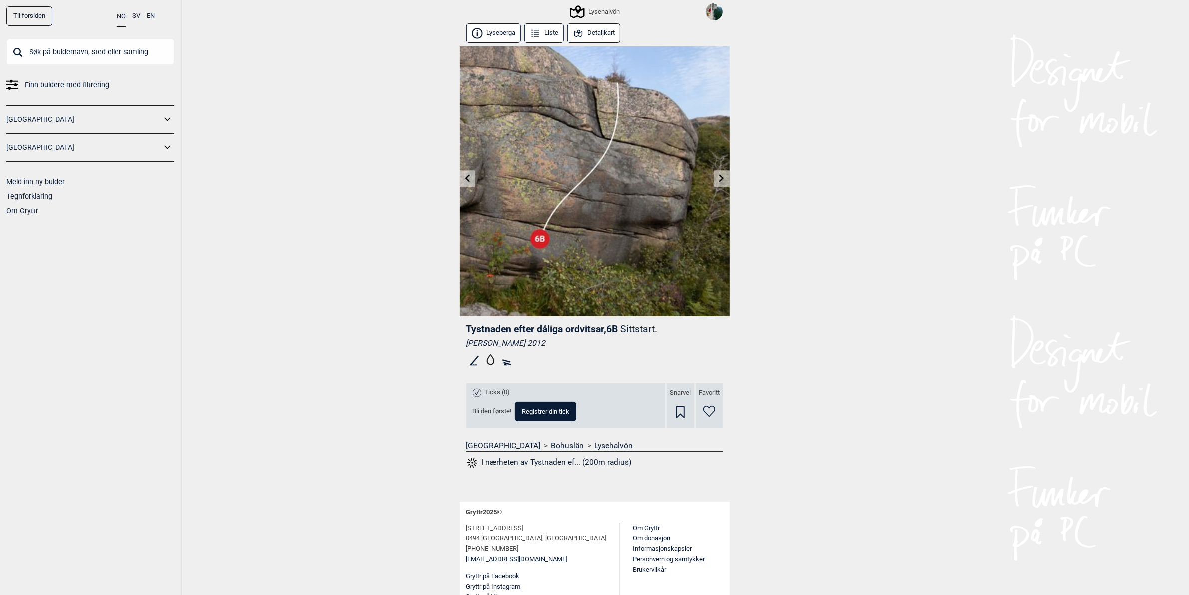
click at [729, 174] on link at bounding box center [721, 178] width 15 height 16
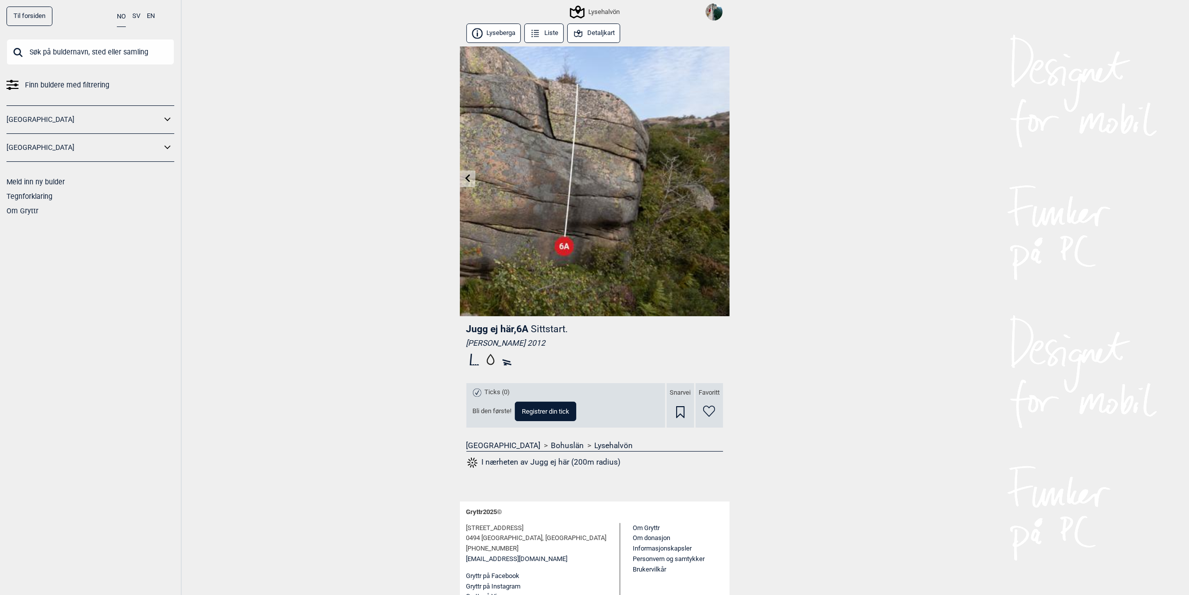
click at [470, 176] on icon at bounding box center [467, 178] width 8 height 8
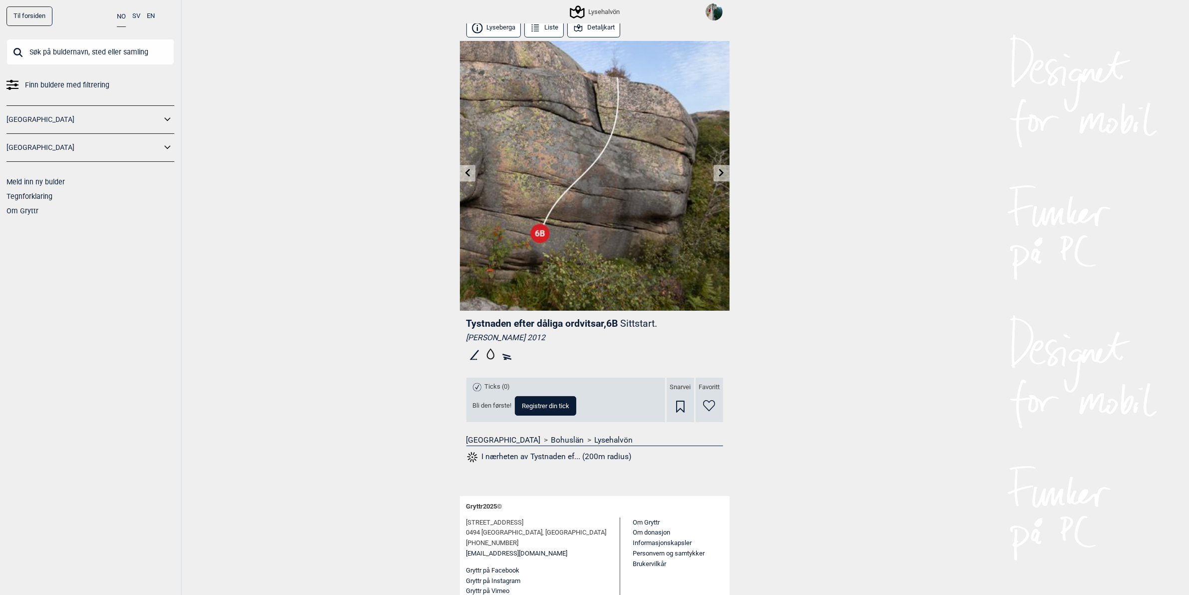
scroll to position [6, 0]
click at [596, 30] on button "Detaljkart" at bounding box center [593, 26] width 53 height 19
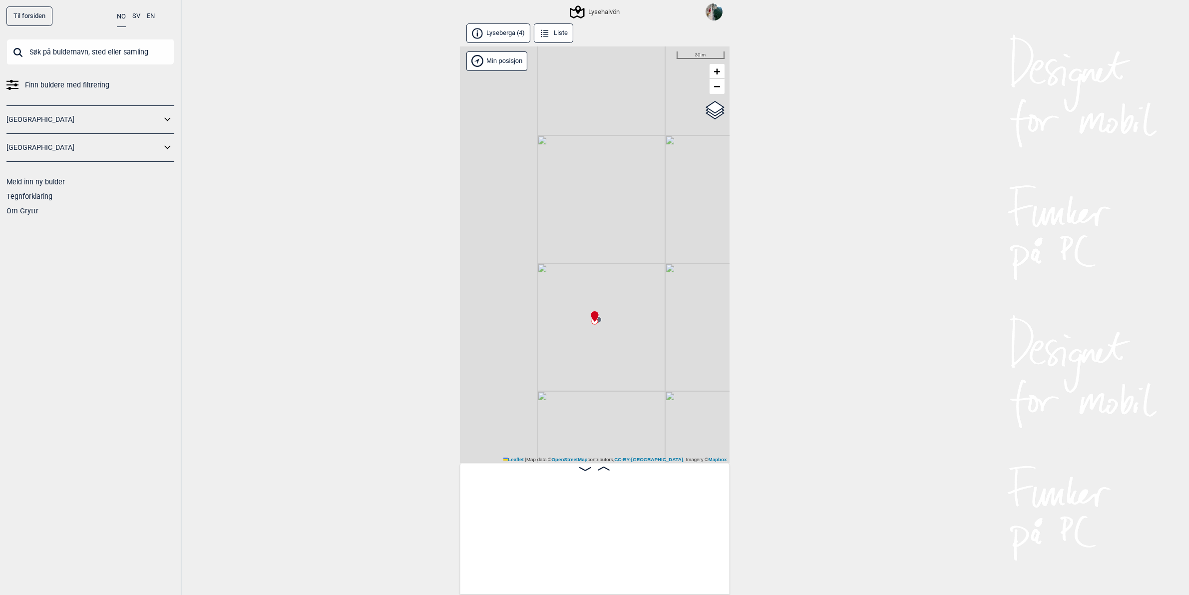
scroll to position [0, 246]
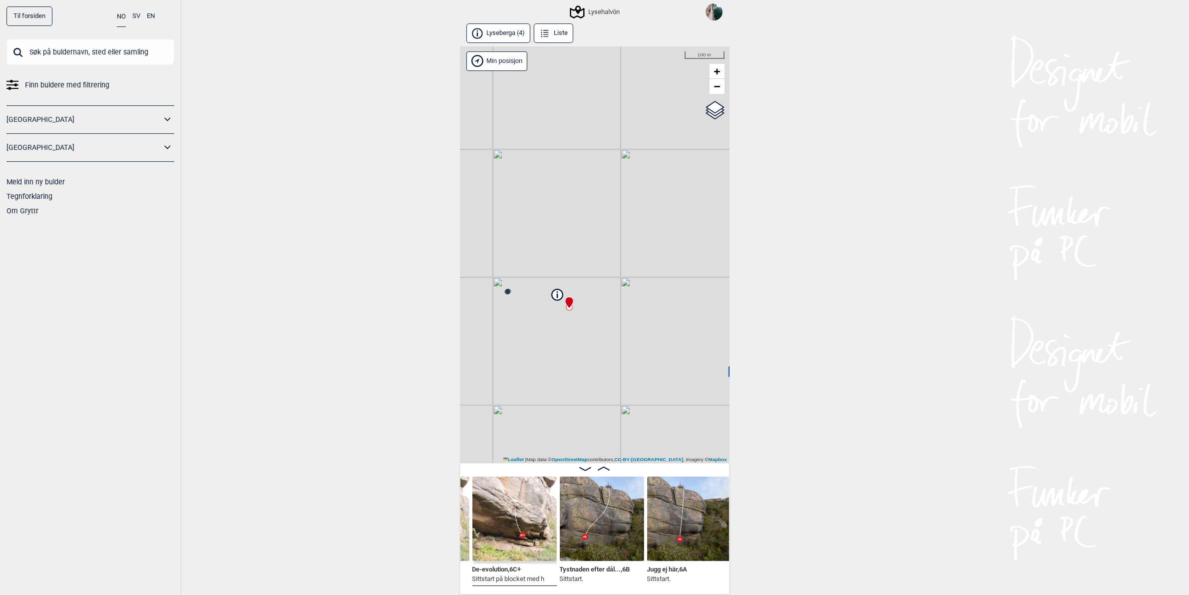
click at [558, 293] on icon at bounding box center [556, 294] width 11 height 11
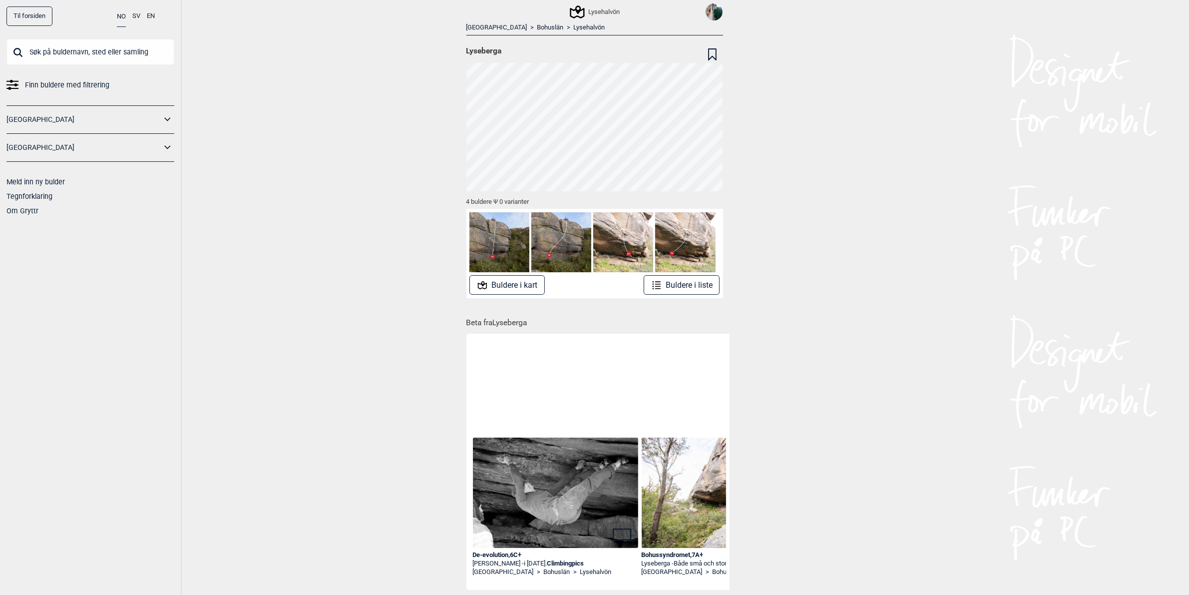
click at [545, 499] on img at bounding box center [556, 492] width 166 height 110
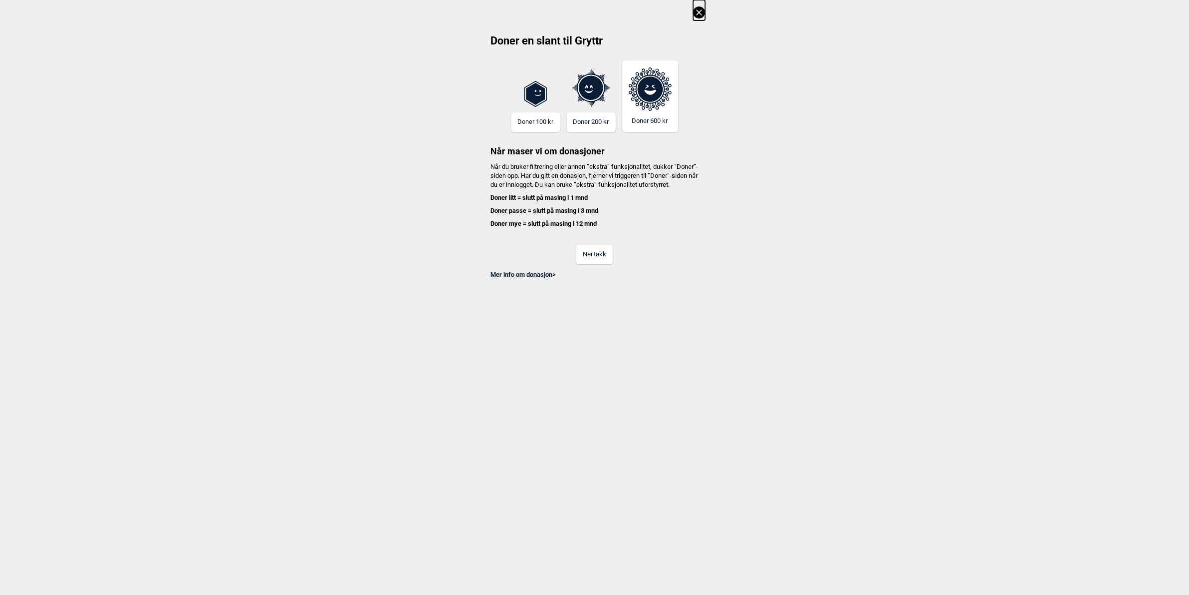
click at [610, 263] on button "Nei takk" at bounding box center [594, 254] width 36 height 19
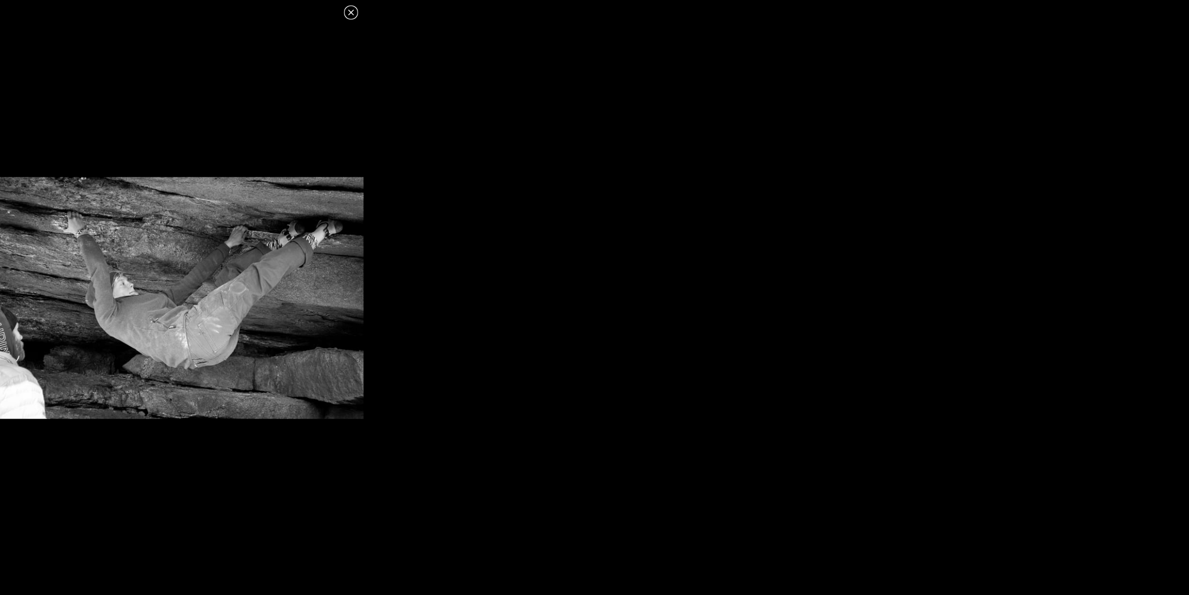
click at [350, 12] on icon at bounding box center [351, 12] width 12 height 12
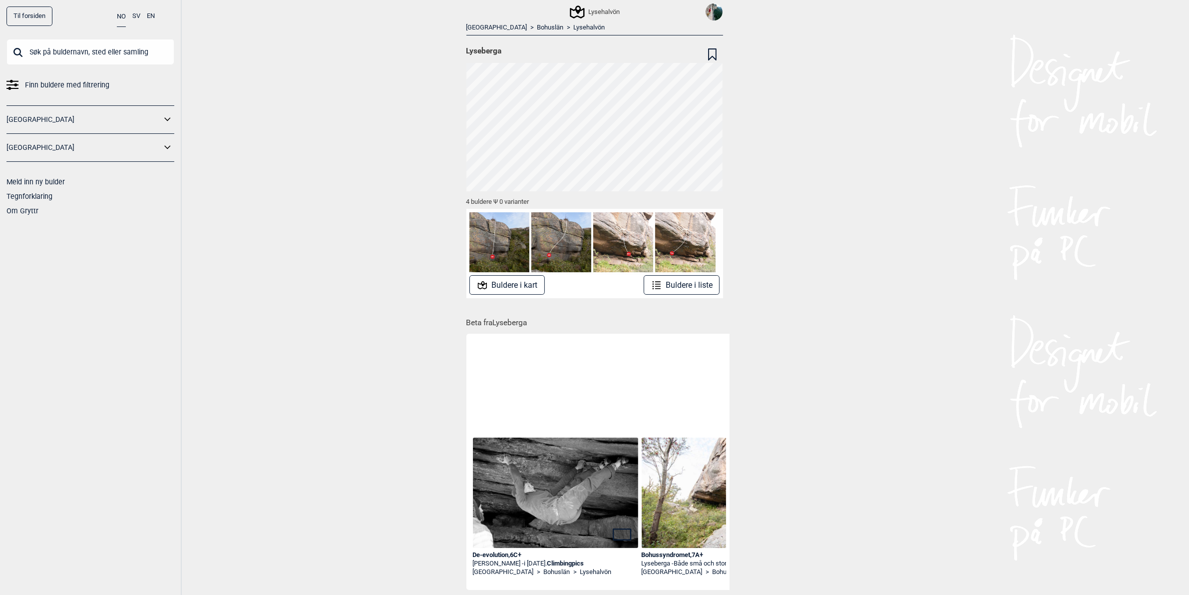
click at [605, 240] on img at bounding box center [623, 242] width 60 height 60
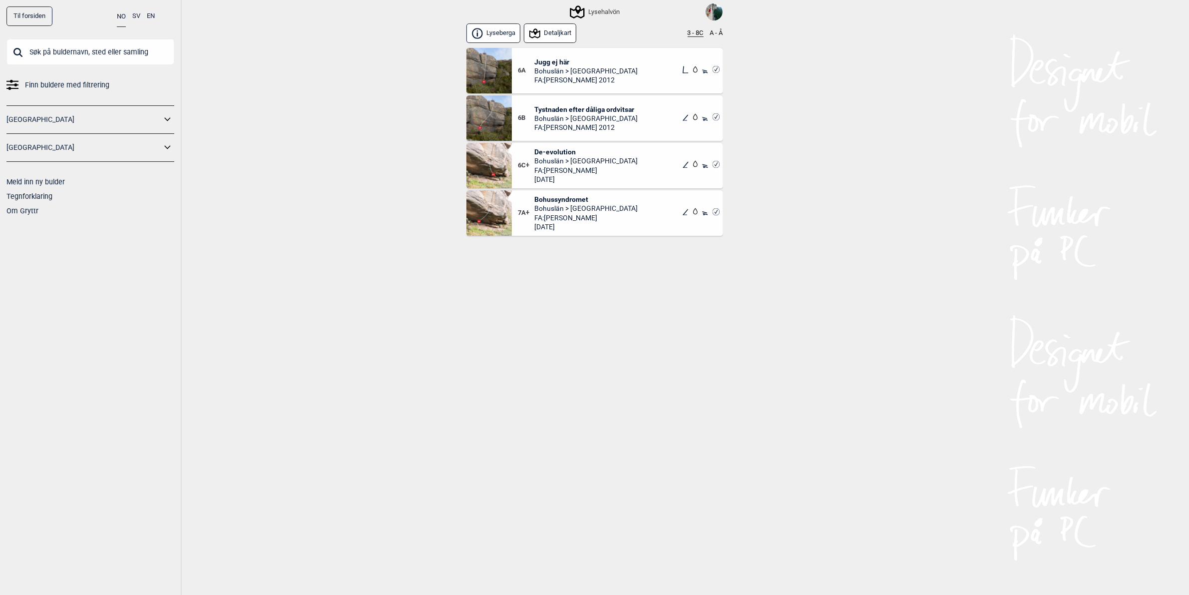
click at [499, 170] on img at bounding box center [488, 165] width 45 height 45
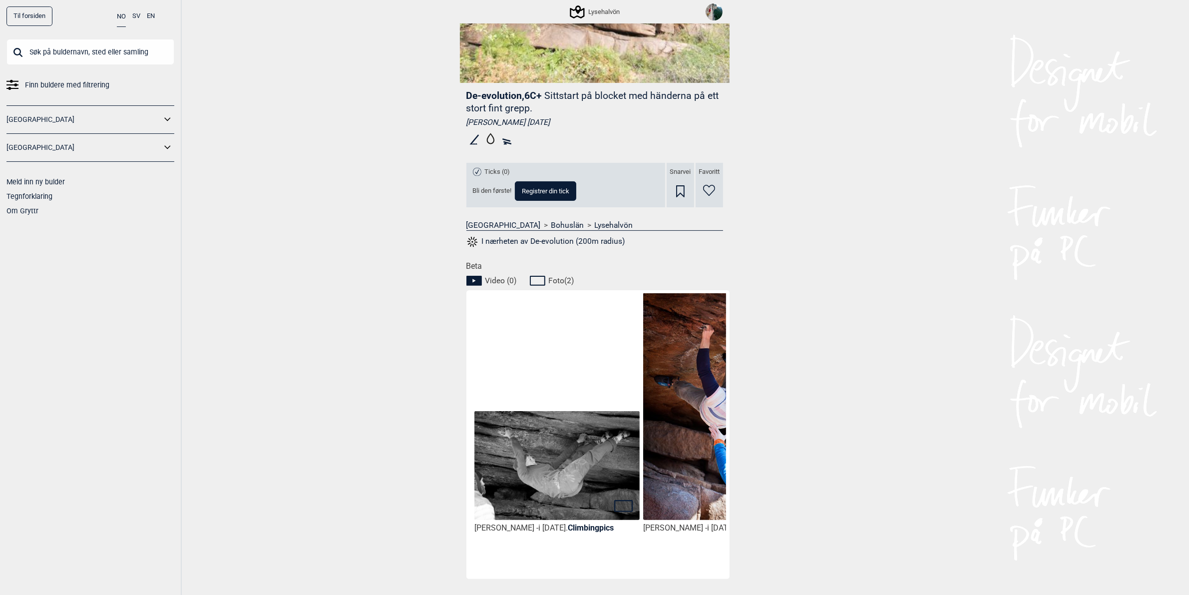
scroll to position [333, 0]
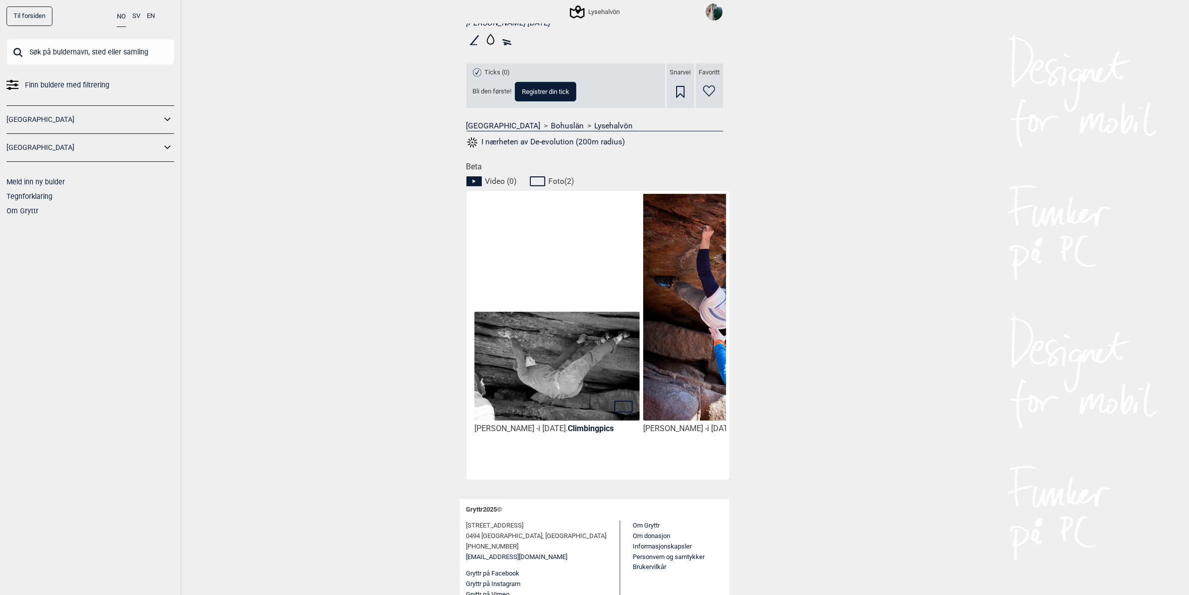
click at [594, 381] on img at bounding box center [556, 367] width 165 height 110
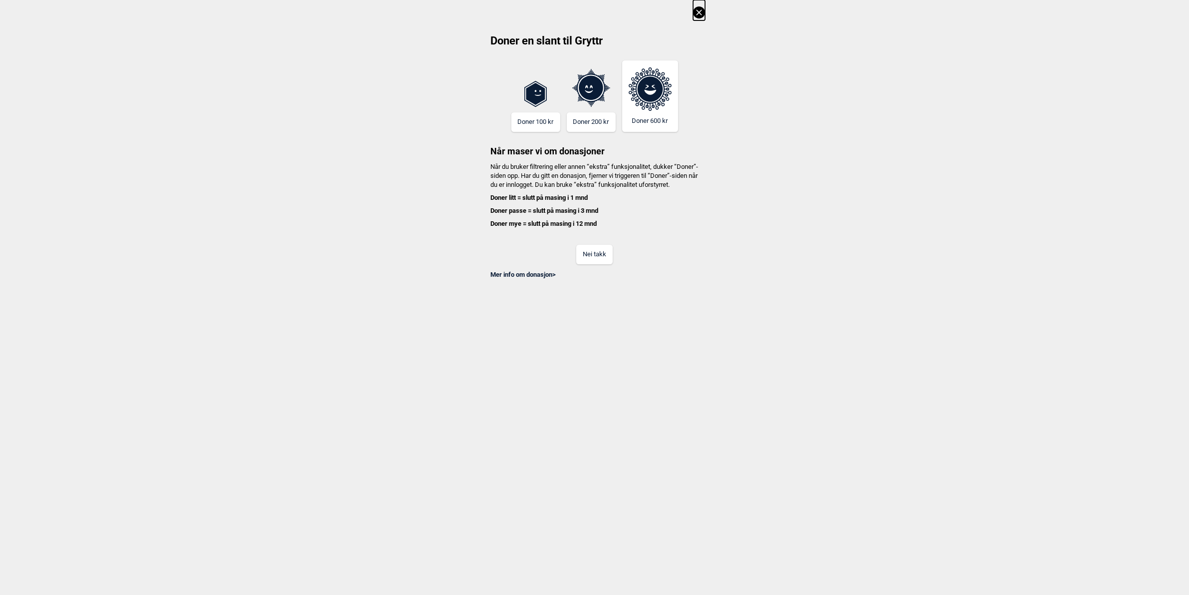
click at [602, 264] on button "Nei takk" at bounding box center [594, 254] width 36 height 19
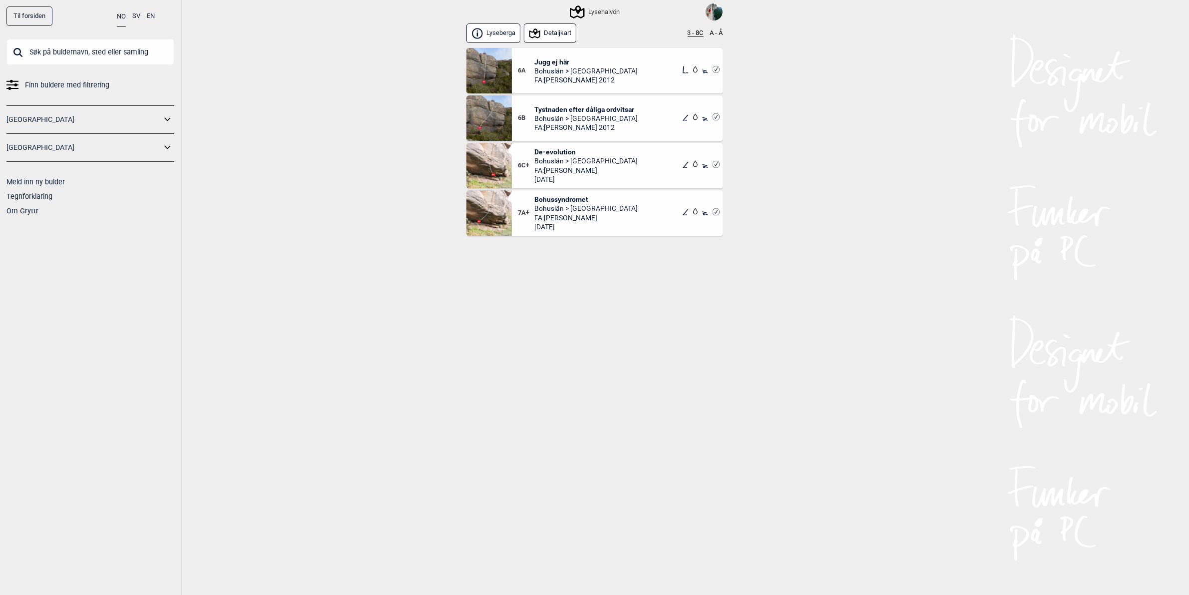
click at [493, 166] on img at bounding box center [488, 165] width 45 height 45
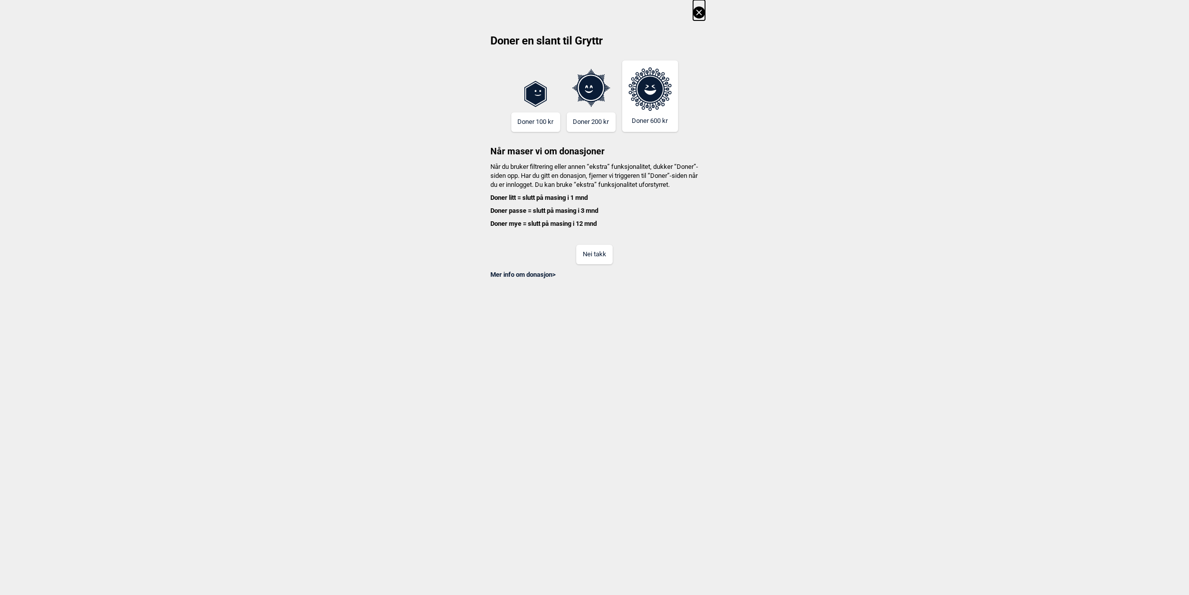
click at [587, 273] on div "Mer info om donasjon >" at bounding box center [594, 271] width 221 height 15
click at [588, 264] on button "Nei takk" at bounding box center [594, 254] width 36 height 19
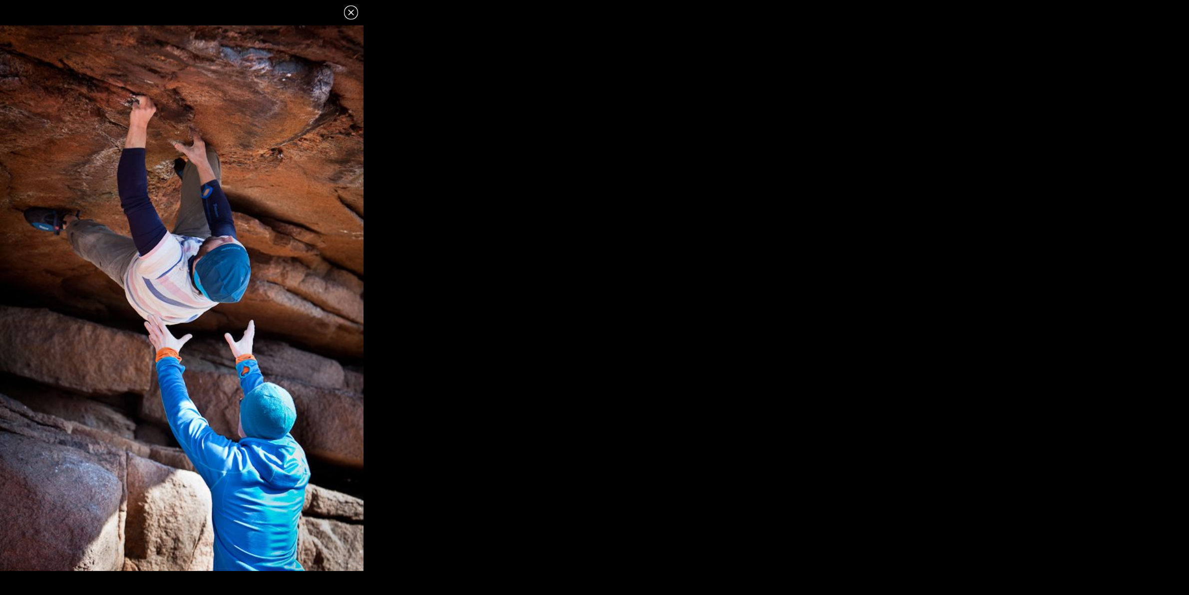
click at [351, 14] on icon at bounding box center [351, 12] width 12 height 12
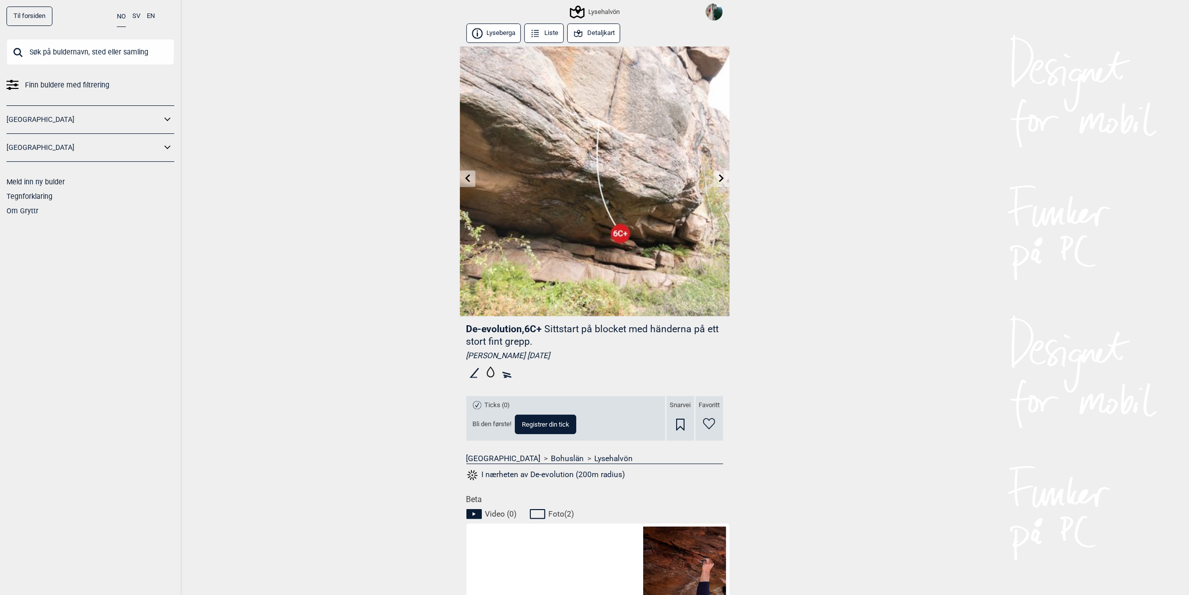
click at [723, 173] on link at bounding box center [721, 178] width 15 height 16
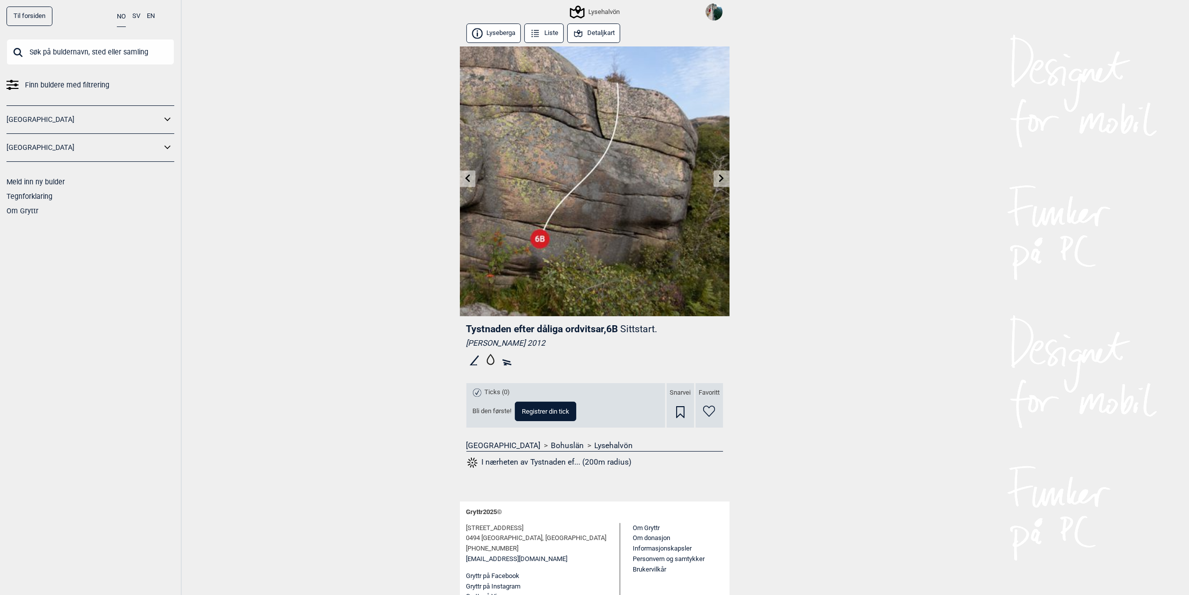
click at [463, 175] on icon at bounding box center [467, 178] width 8 height 8
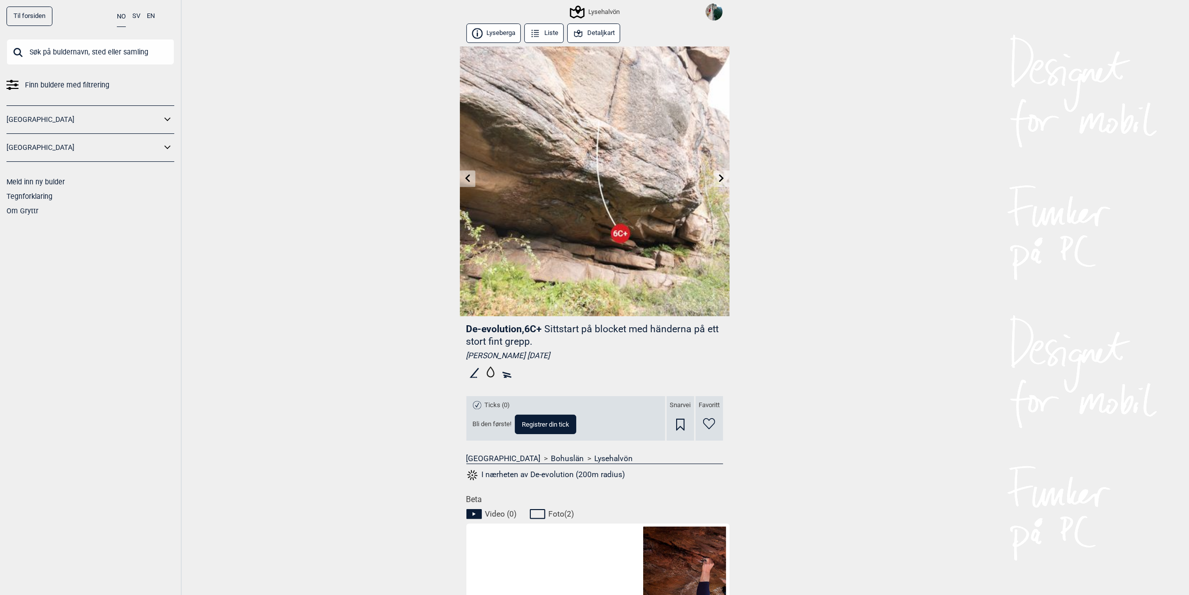
click at [463, 173] on link at bounding box center [467, 178] width 15 height 16
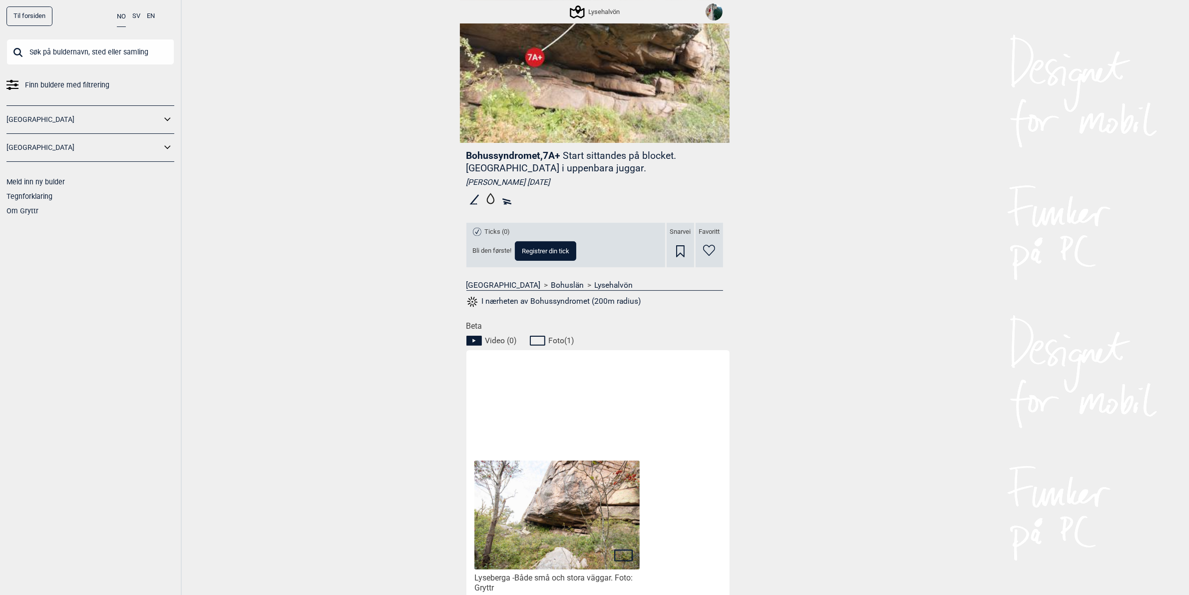
scroll to position [333, 0]
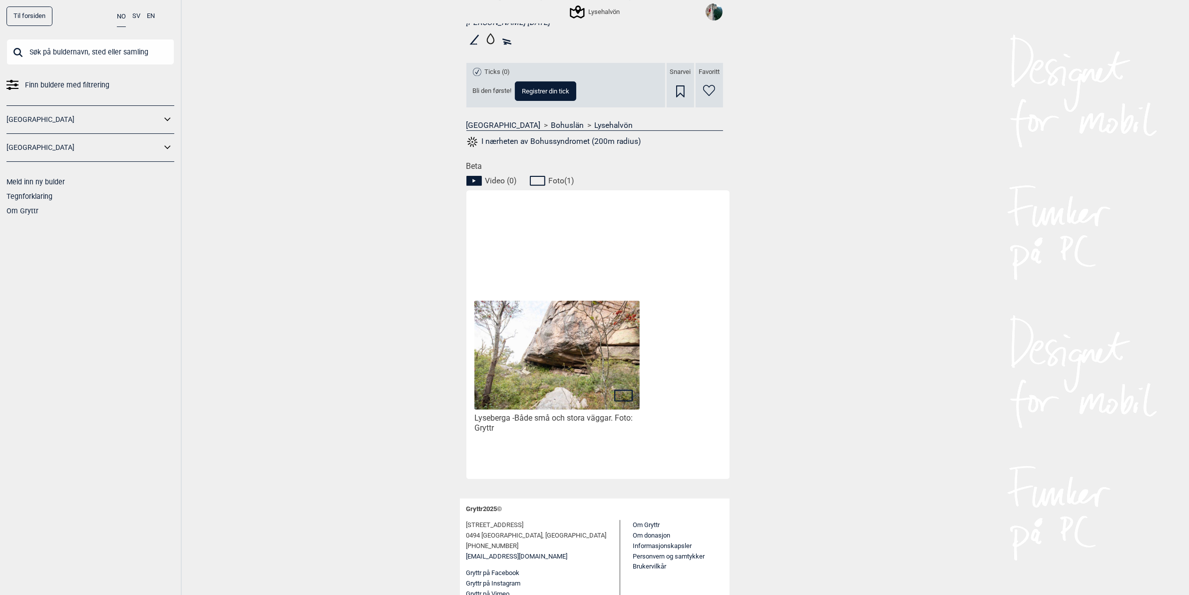
click at [617, 394] on icon at bounding box center [623, 395] width 19 height 12
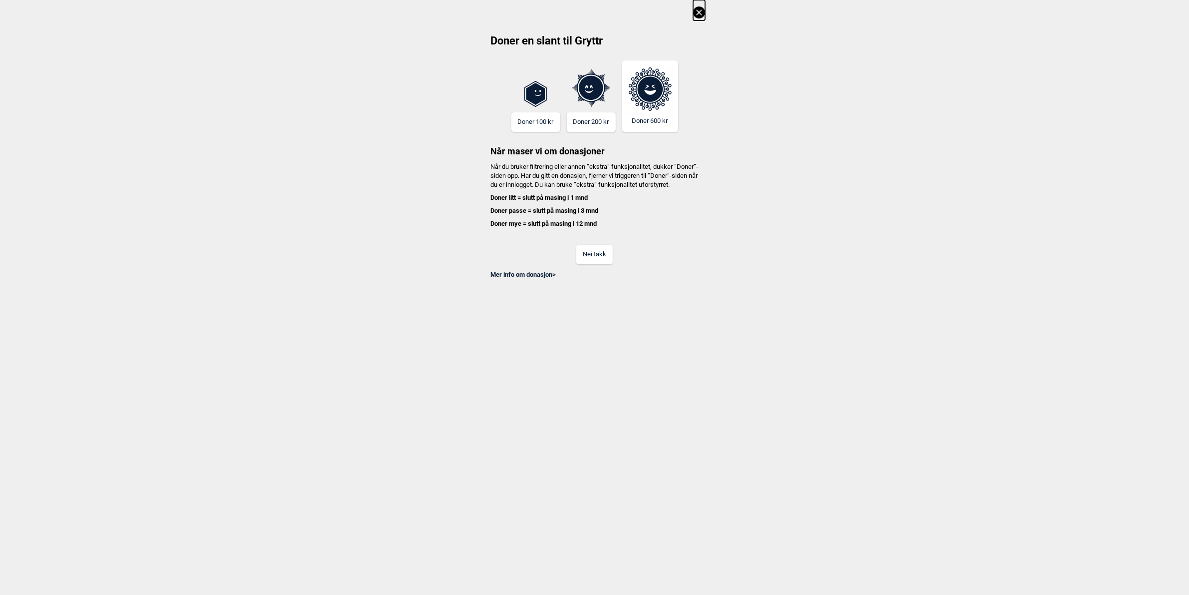
click at [608, 264] on button "Nei takk" at bounding box center [594, 254] width 36 height 19
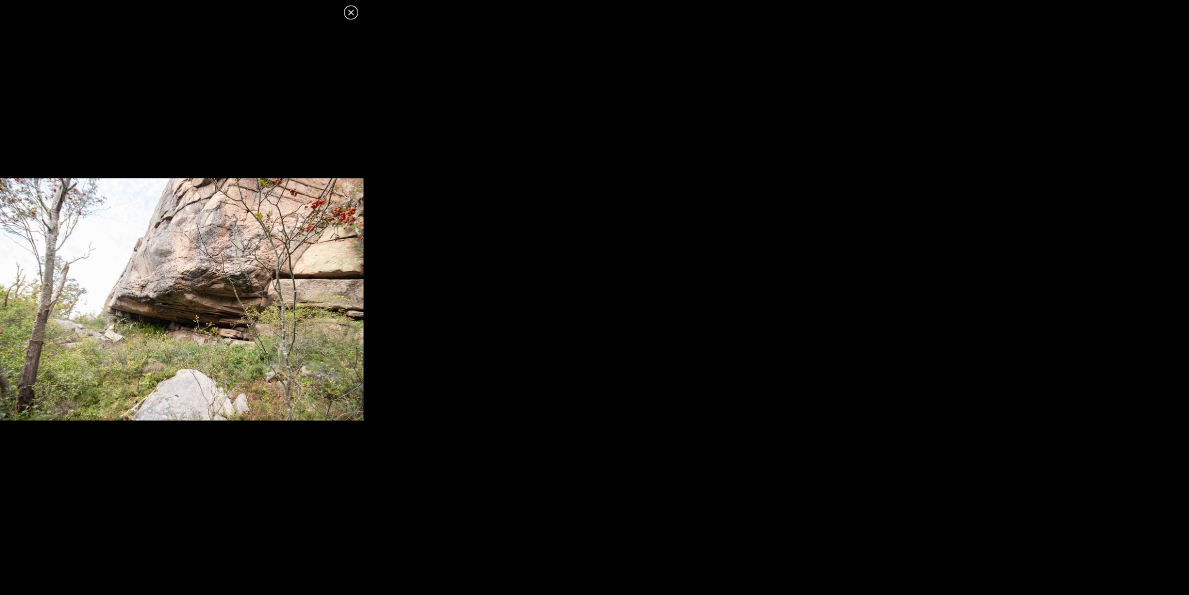
click at [350, 14] on icon at bounding box center [351, 12] width 12 height 12
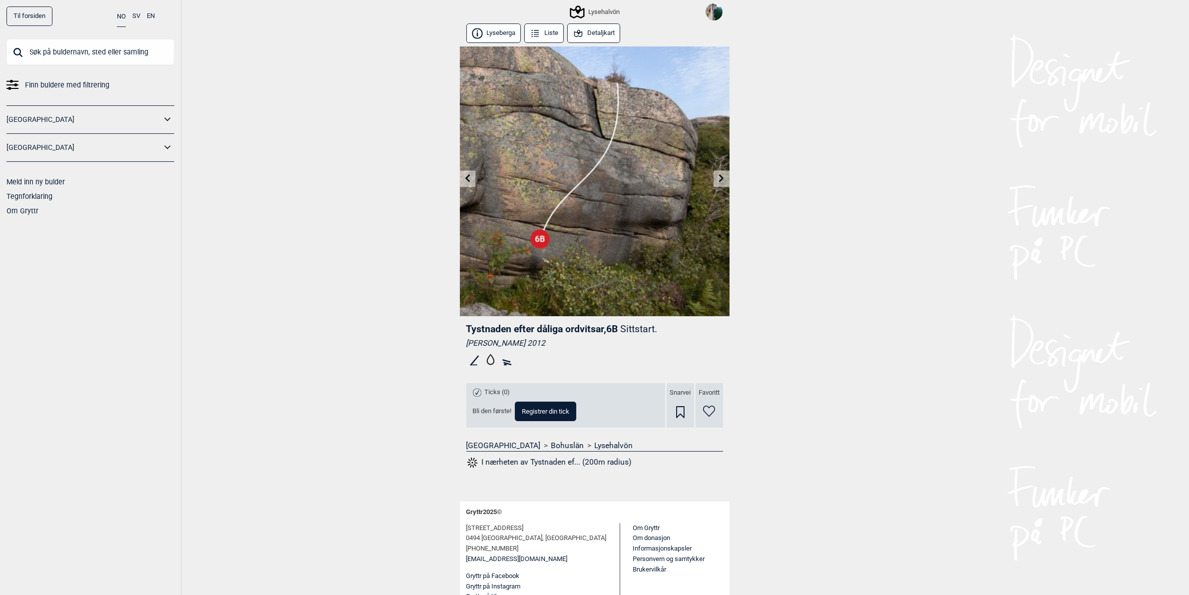
click at [590, 10] on div "Lysehalvön" at bounding box center [595, 12] width 48 height 12
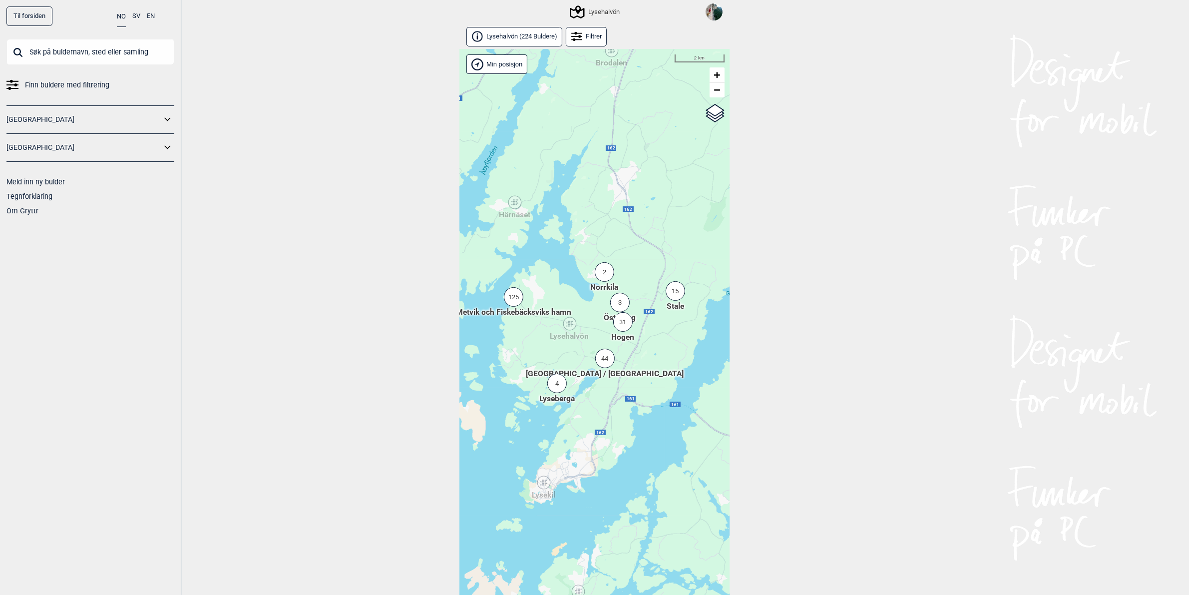
click at [510, 299] on div "125" at bounding box center [513, 296] width 19 height 19
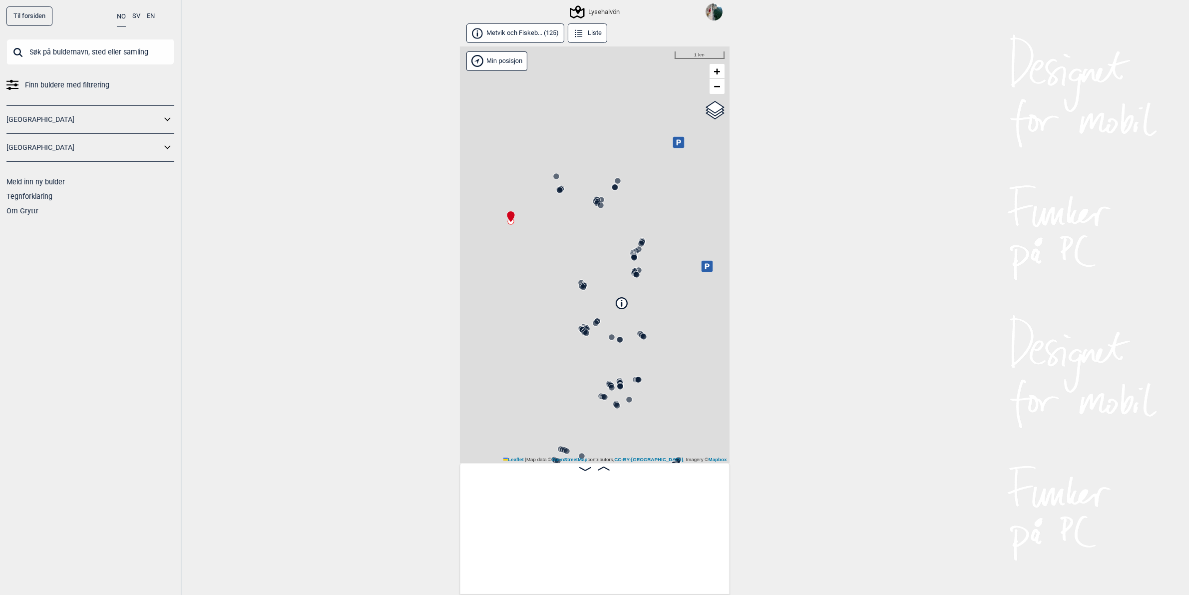
scroll to position [0, 78]
